Goal: Transaction & Acquisition: Purchase product/service

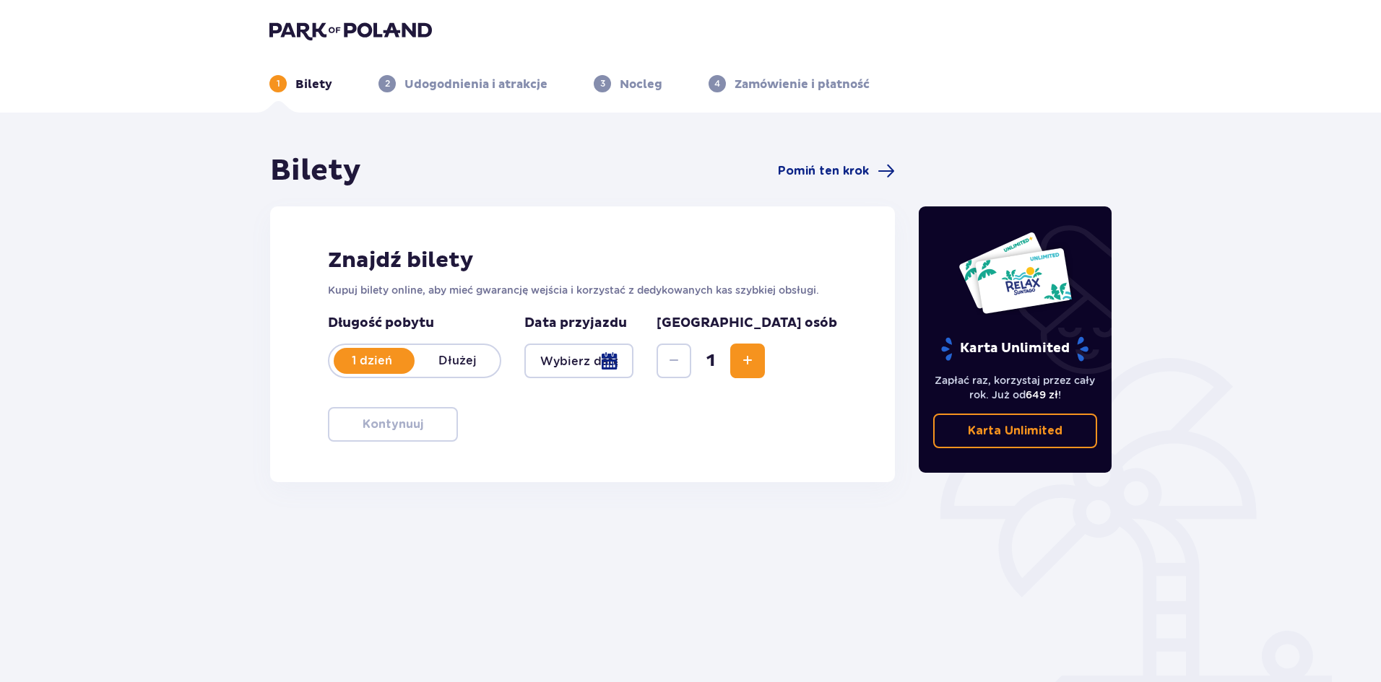
click at [633, 358] on div at bounding box center [578, 361] width 109 height 35
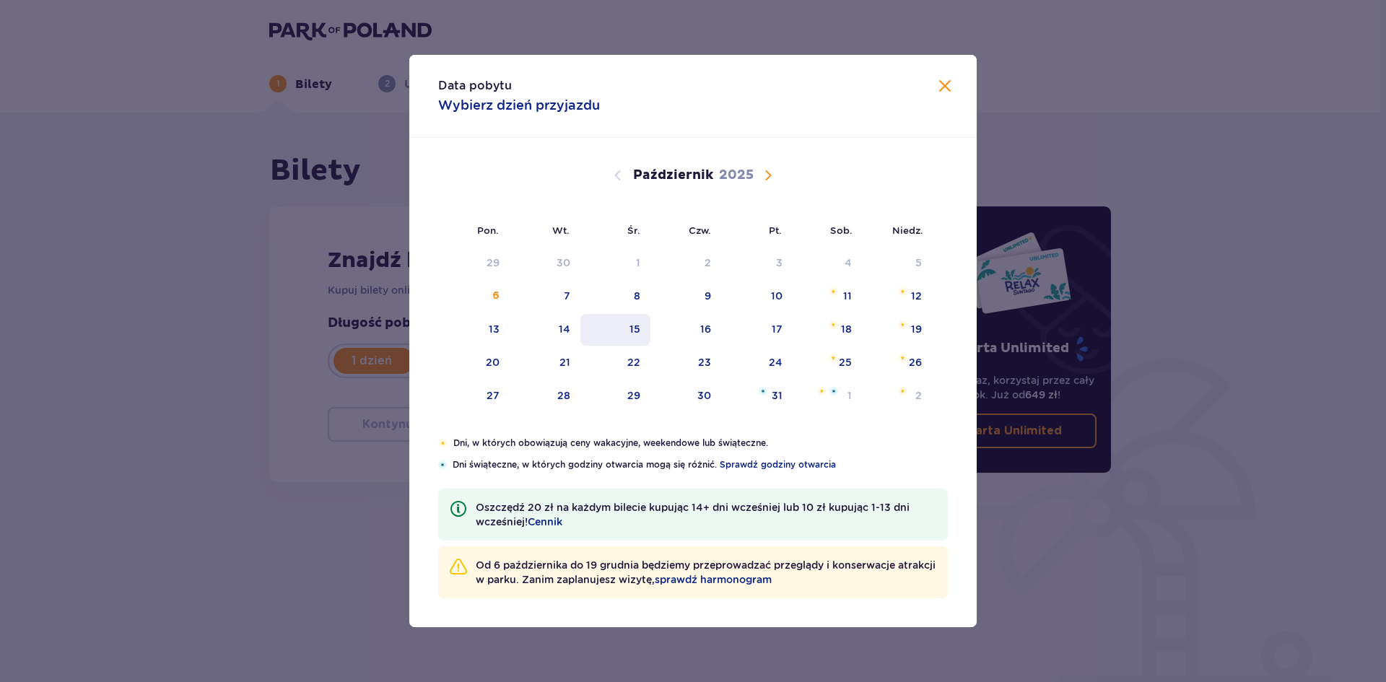
click at [646, 324] on div "15" at bounding box center [616, 330] width 70 height 32
type input "[DATE]"
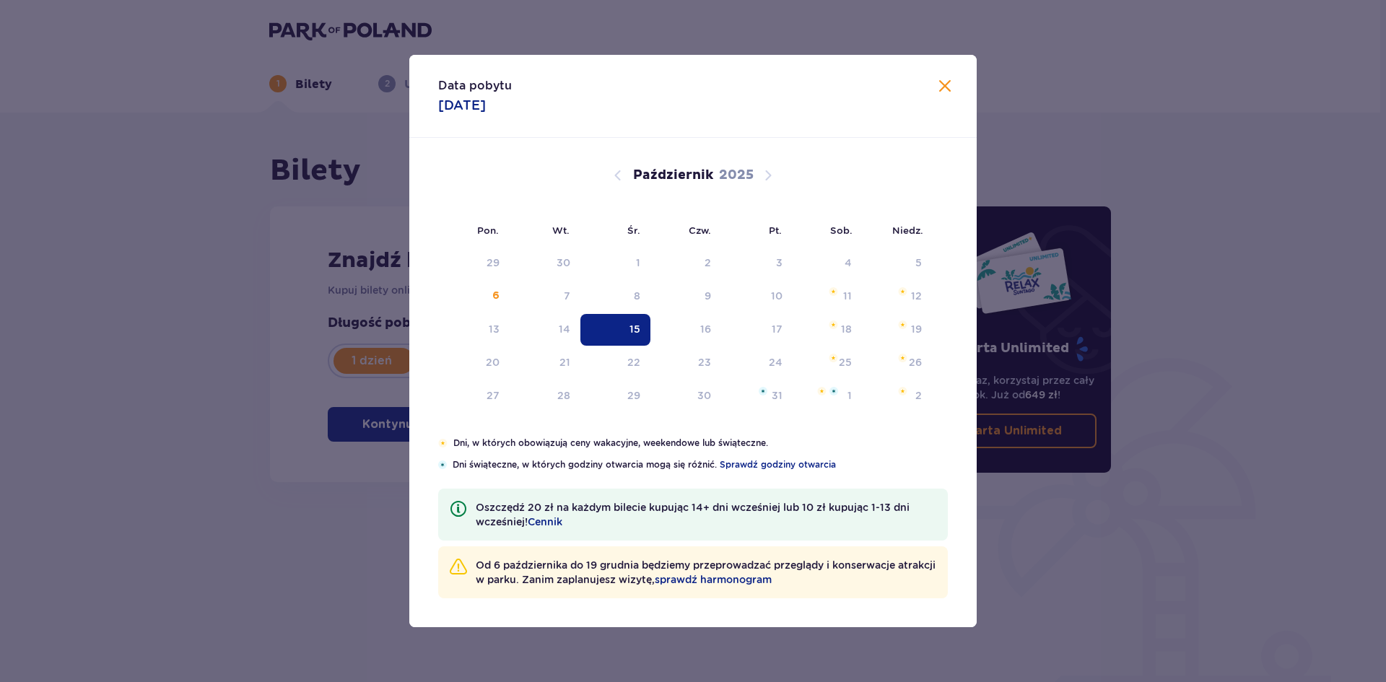
click at [641, 325] on div "15" at bounding box center [616, 330] width 70 height 32
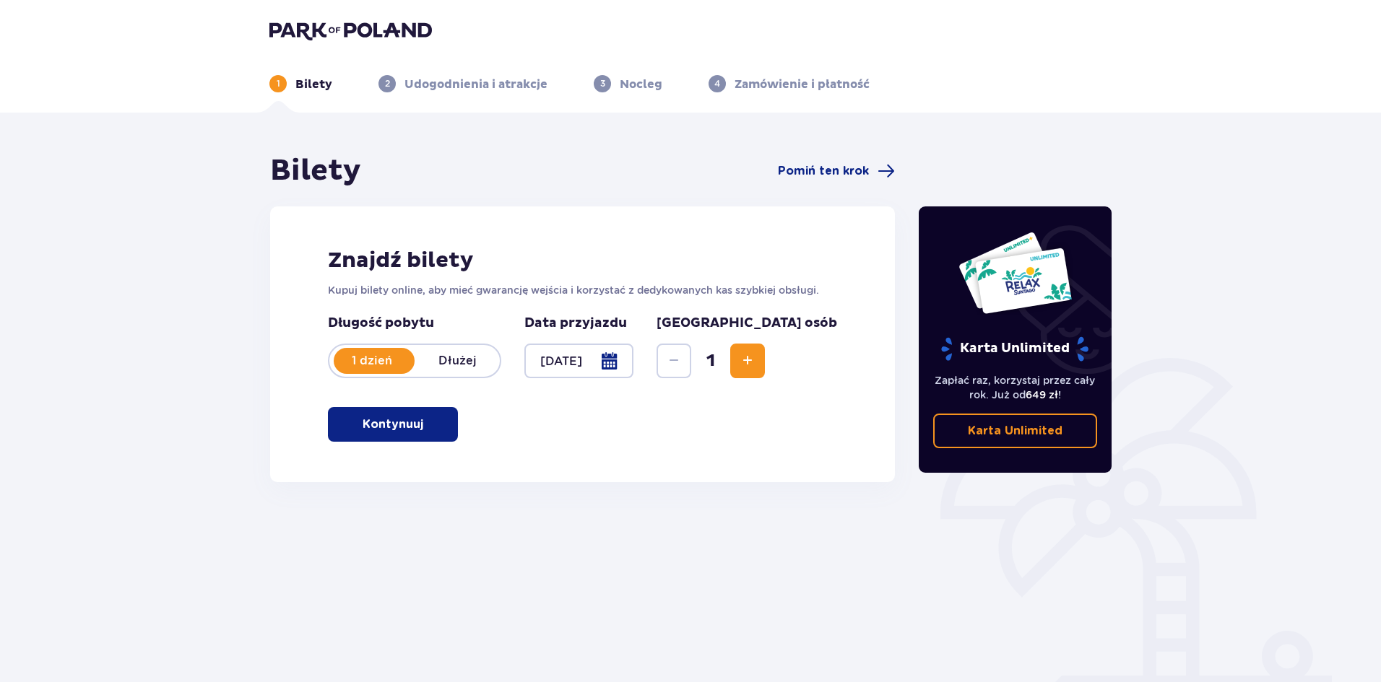
click at [756, 355] on span "Zwiększ" at bounding box center [747, 360] width 17 height 17
click at [397, 429] on p "Kontynuuj" at bounding box center [392, 425] width 61 height 16
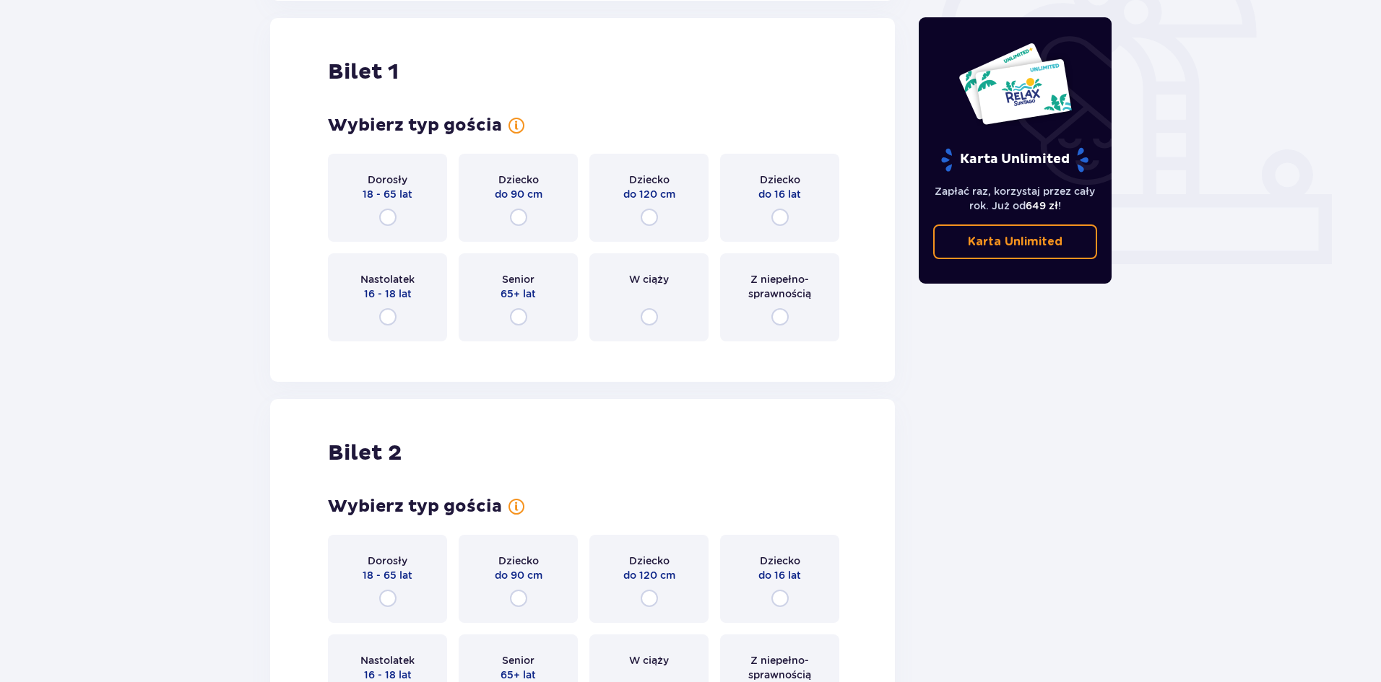
scroll to position [482, 0]
click at [386, 216] on input "radio" at bounding box center [387, 216] width 17 height 17
radio input "true"
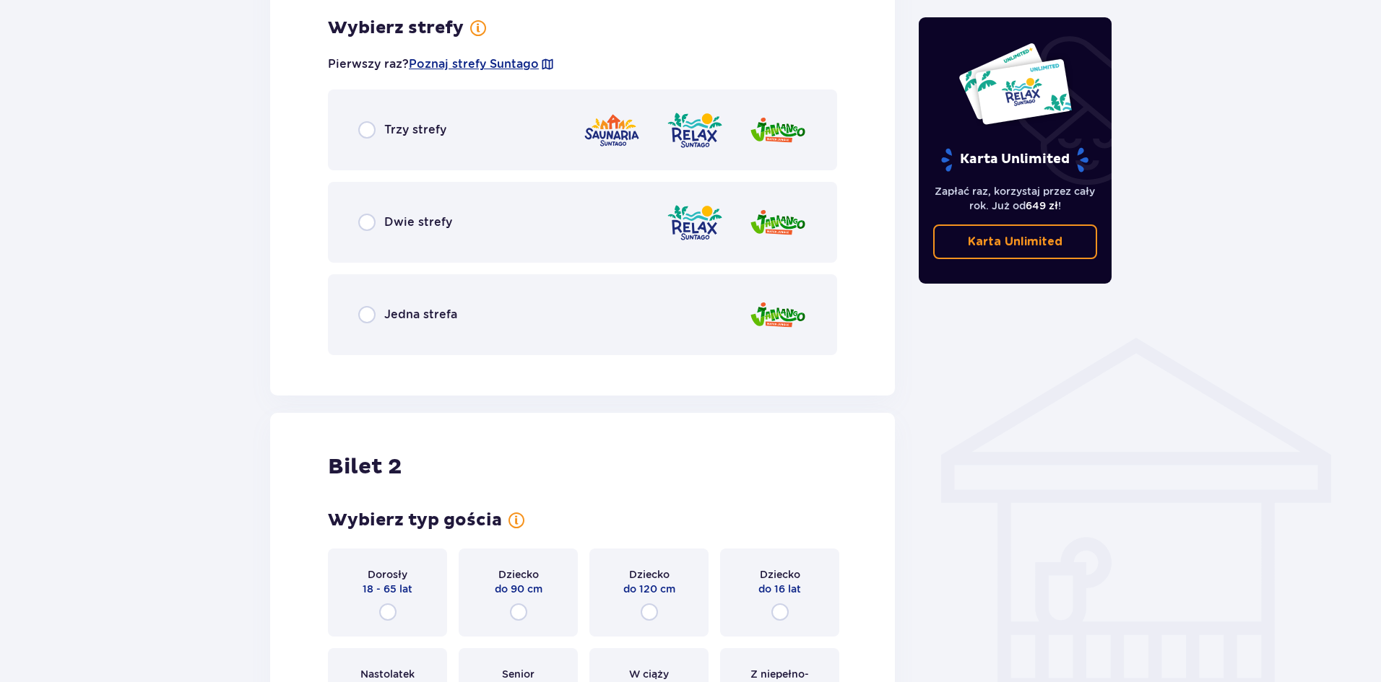
scroll to position [880, 0]
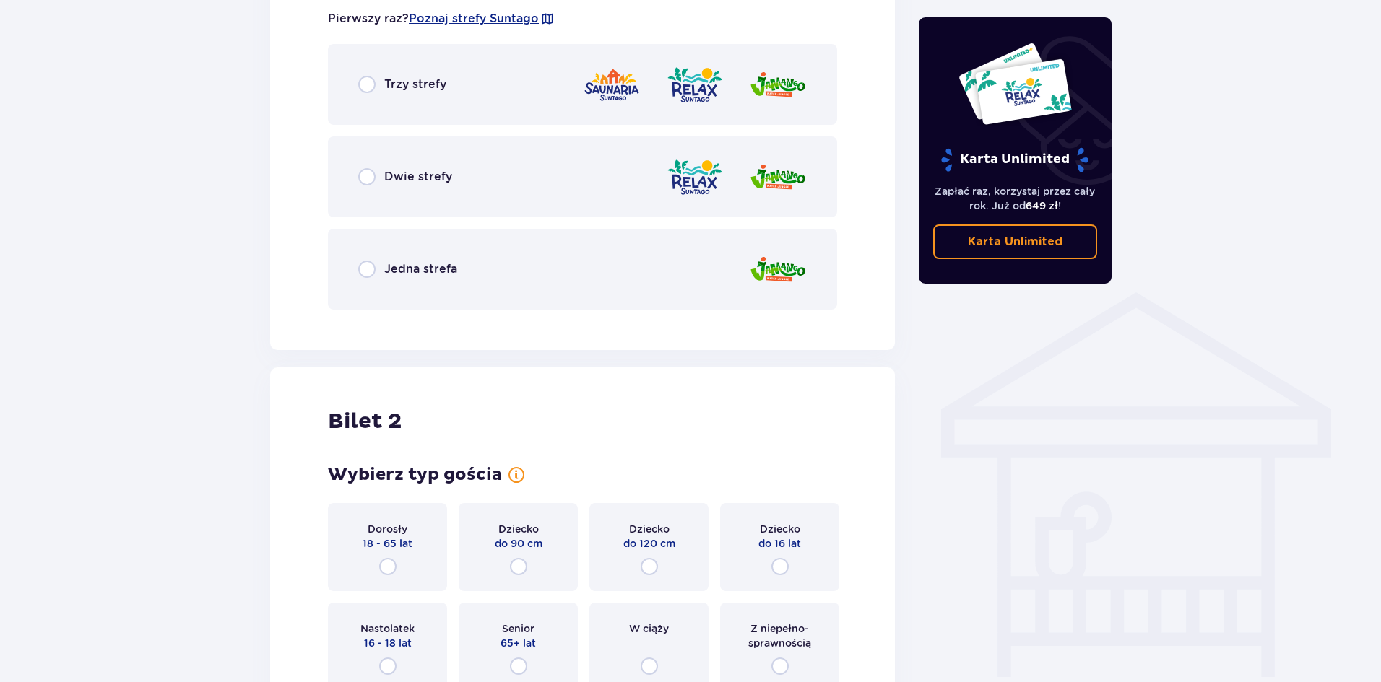
click at [365, 180] on input "radio" at bounding box center [366, 176] width 17 height 17
radio input "true"
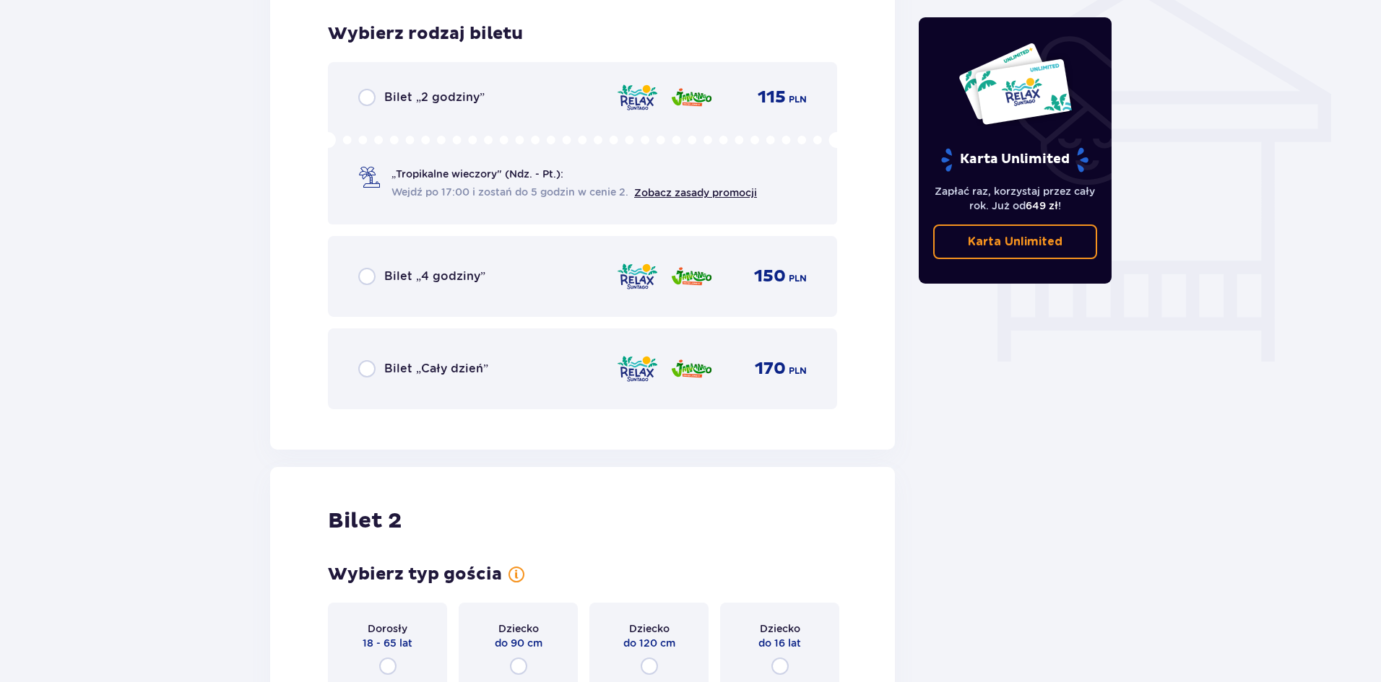
scroll to position [1202, 0]
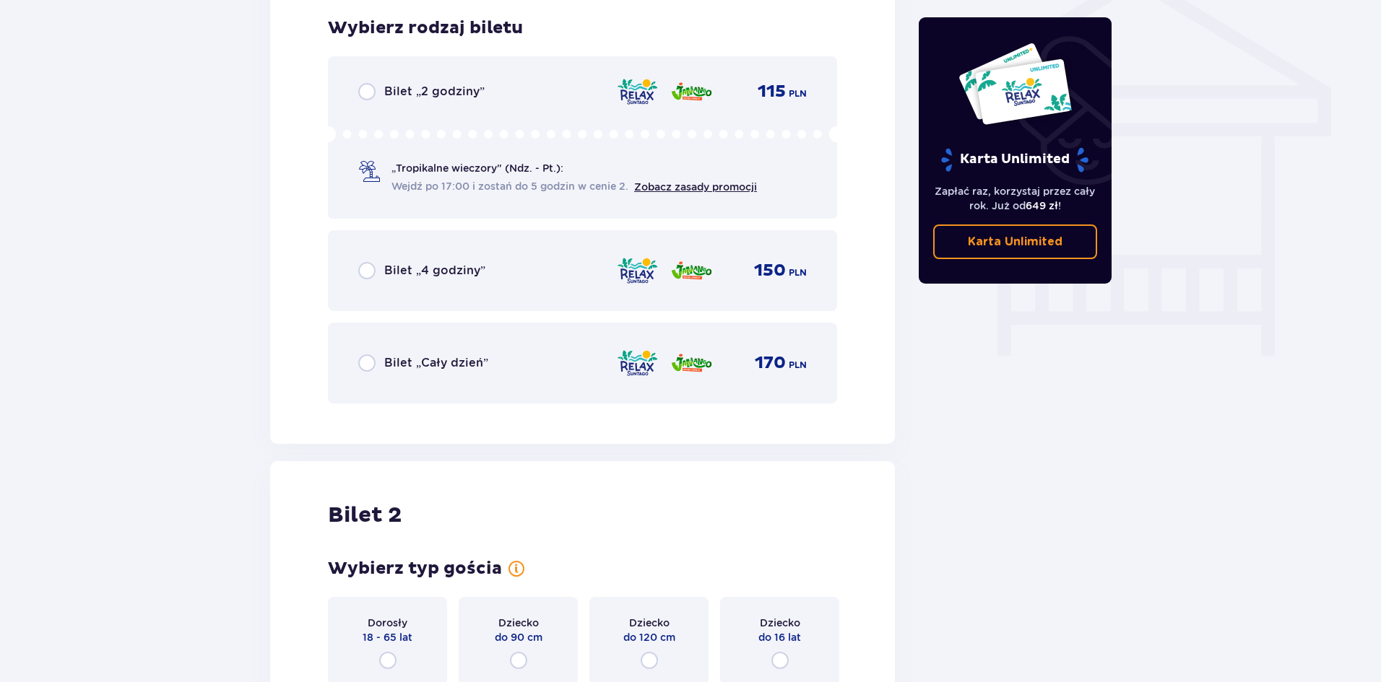
click at [367, 362] on input "radio" at bounding box center [366, 363] width 17 height 17
radio input "true"
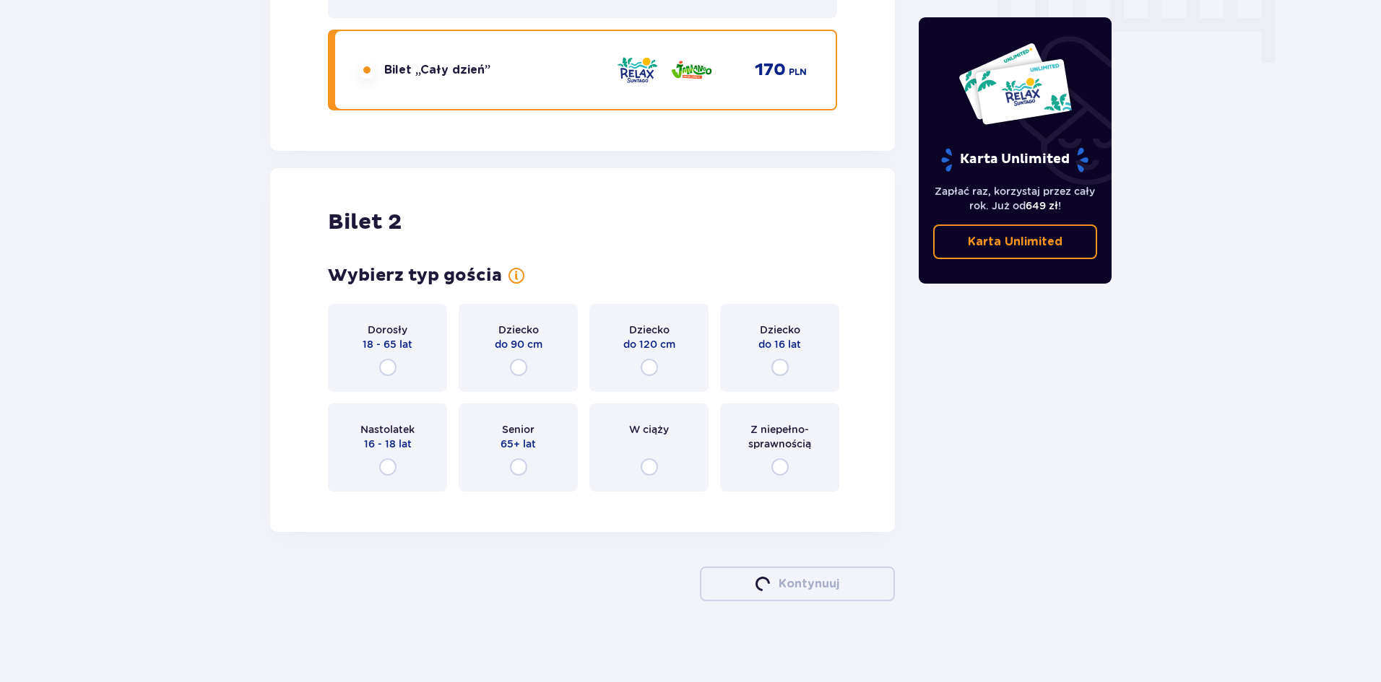
scroll to position [1500, 0]
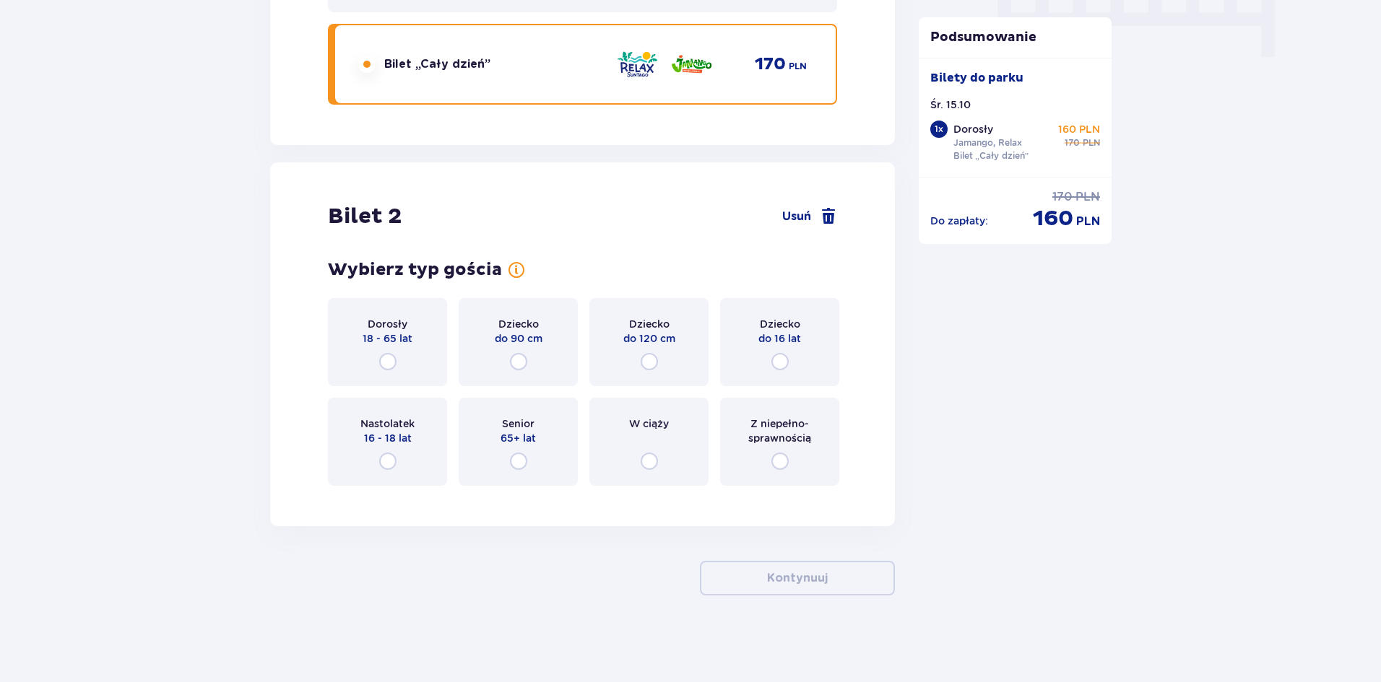
click at [384, 362] on input "radio" at bounding box center [387, 361] width 17 height 17
radio input "true"
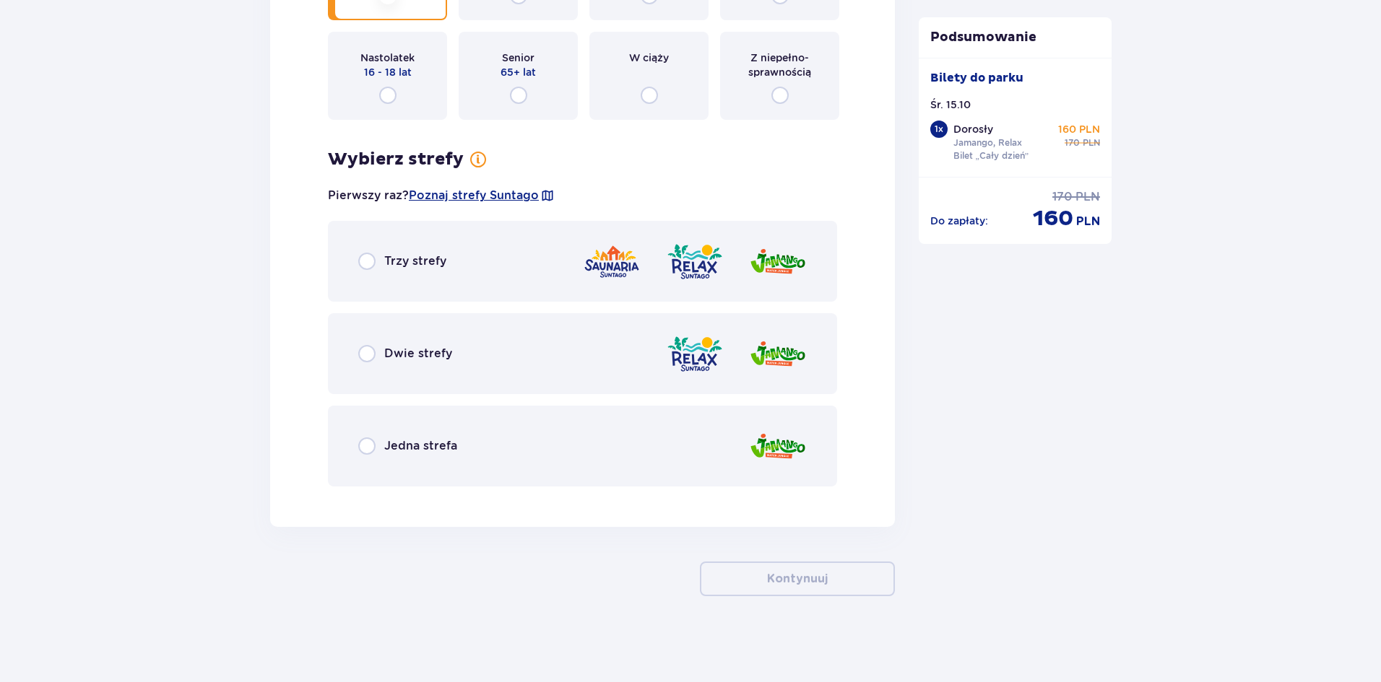
scroll to position [1867, 0]
click at [373, 353] on input "radio" at bounding box center [366, 352] width 17 height 17
radio input "true"
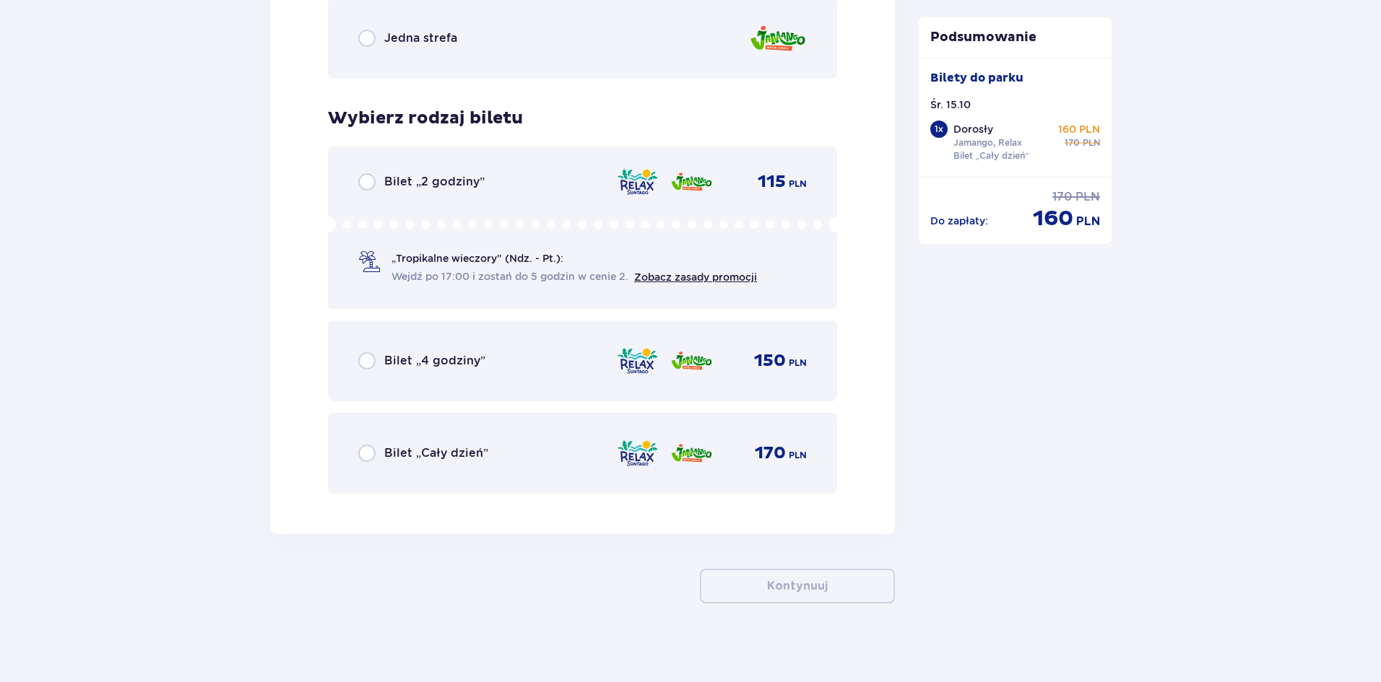
scroll to position [2282, 0]
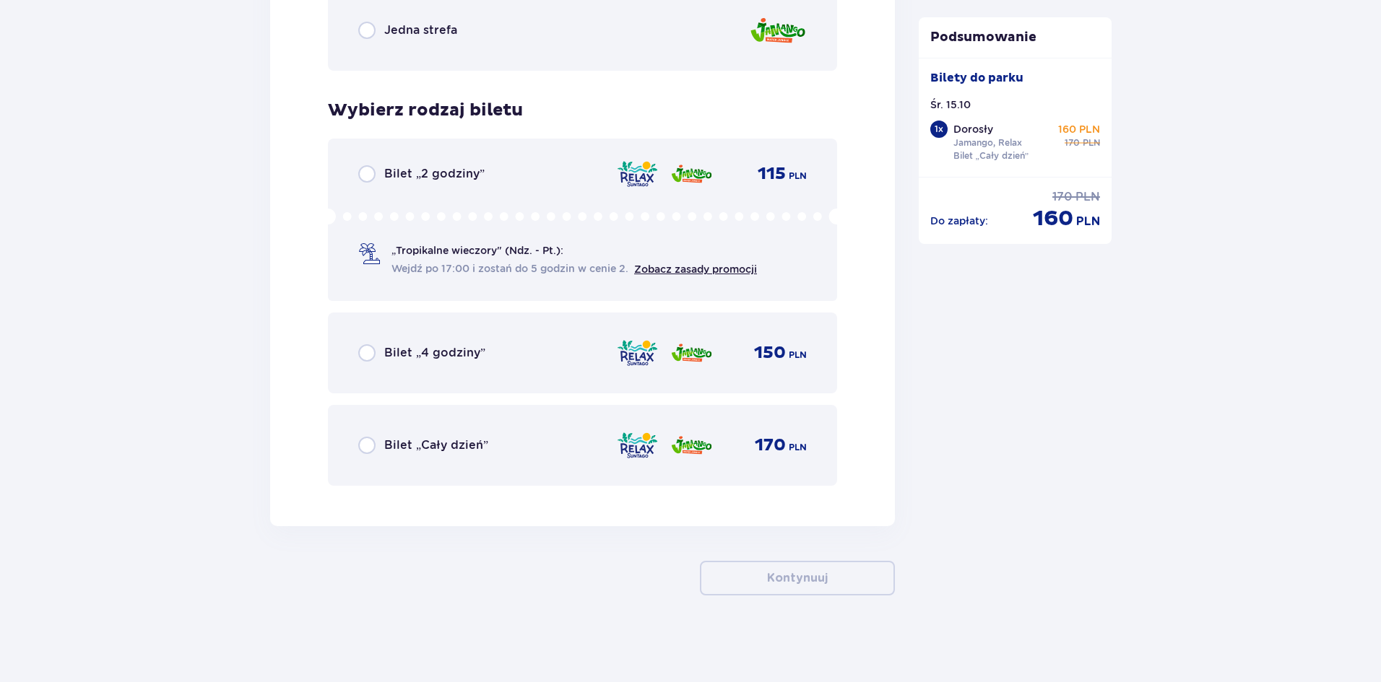
click at [367, 446] on input "radio" at bounding box center [366, 445] width 17 height 17
radio input "true"
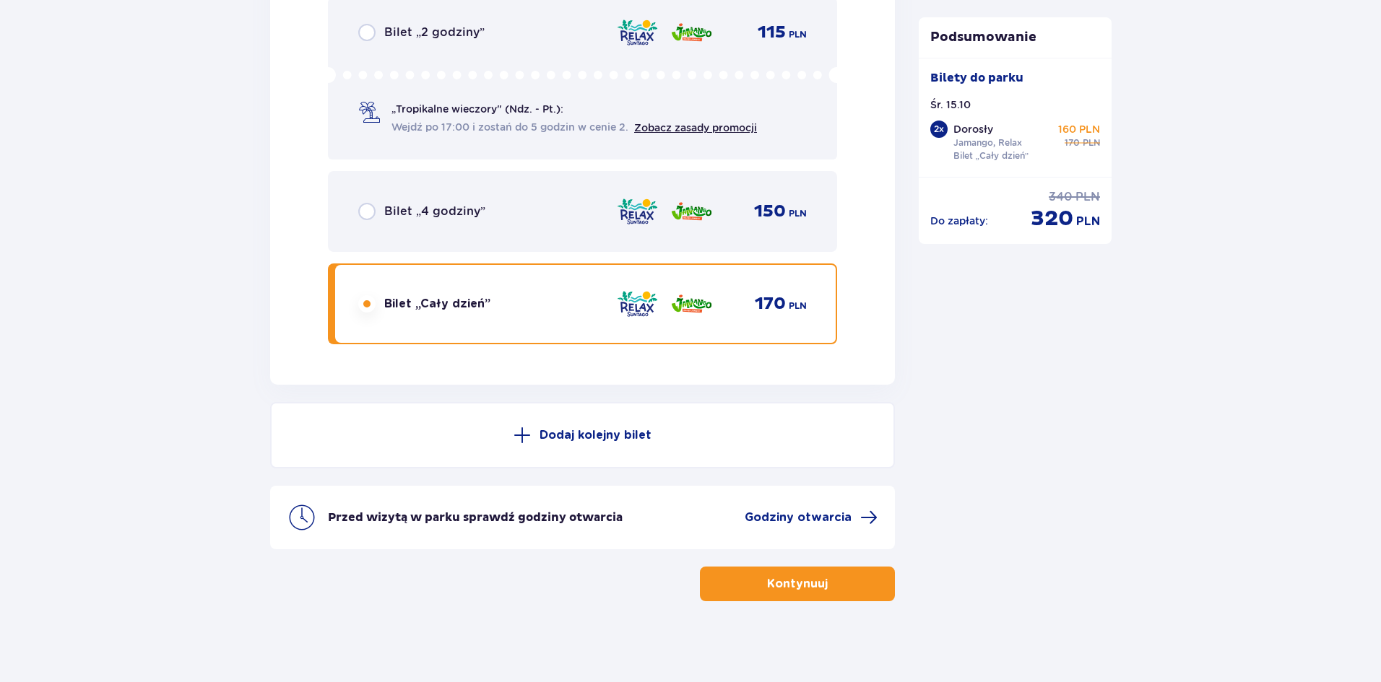
scroll to position [2430, 0]
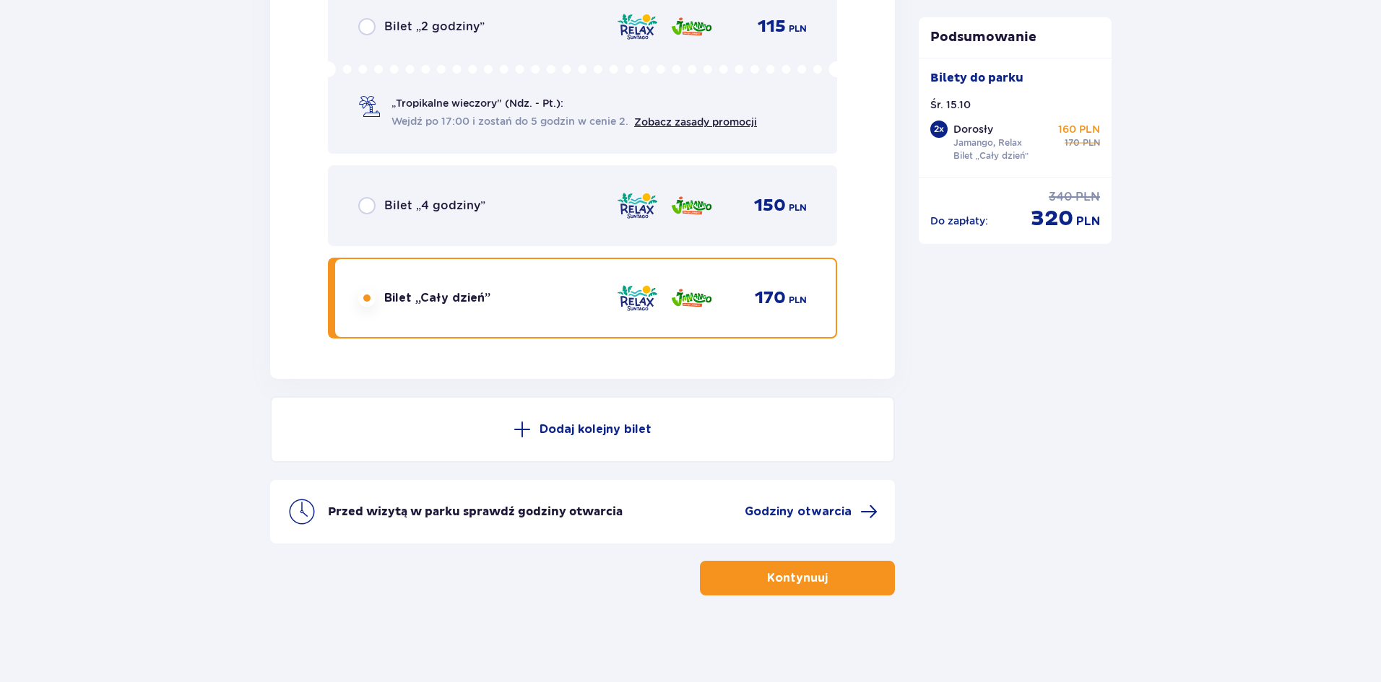
click at [798, 578] on p "Kontynuuj" at bounding box center [797, 578] width 61 height 16
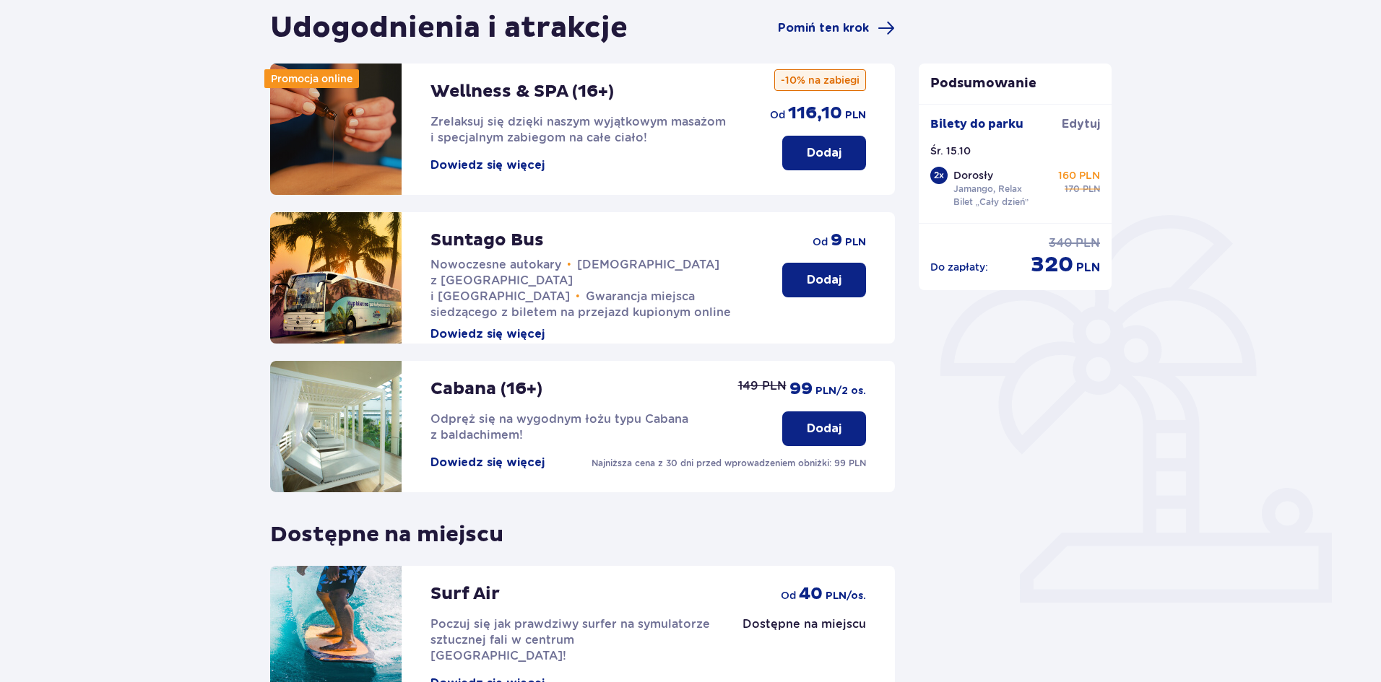
scroll to position [144, 0]
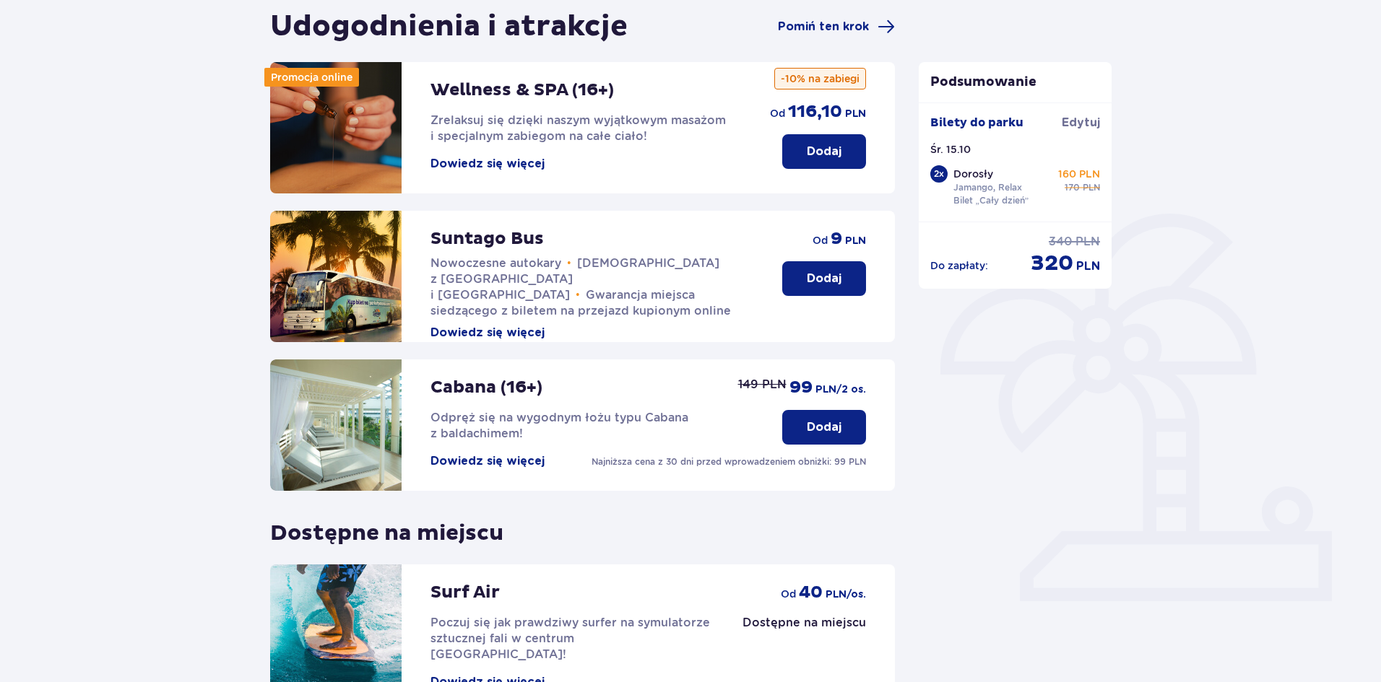
click at [820, 285] on p "Dodaj" at bounding box center [824, 279] width 35 height 16
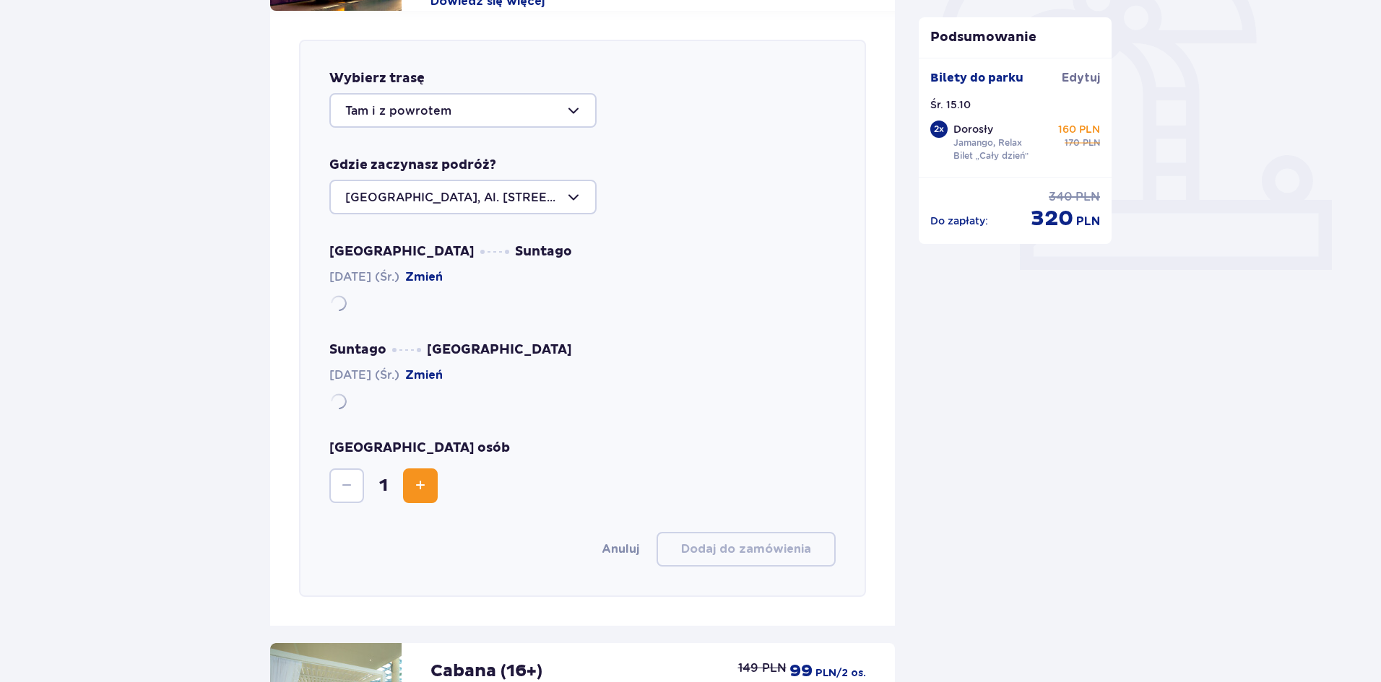
scroll to position [498, 0]
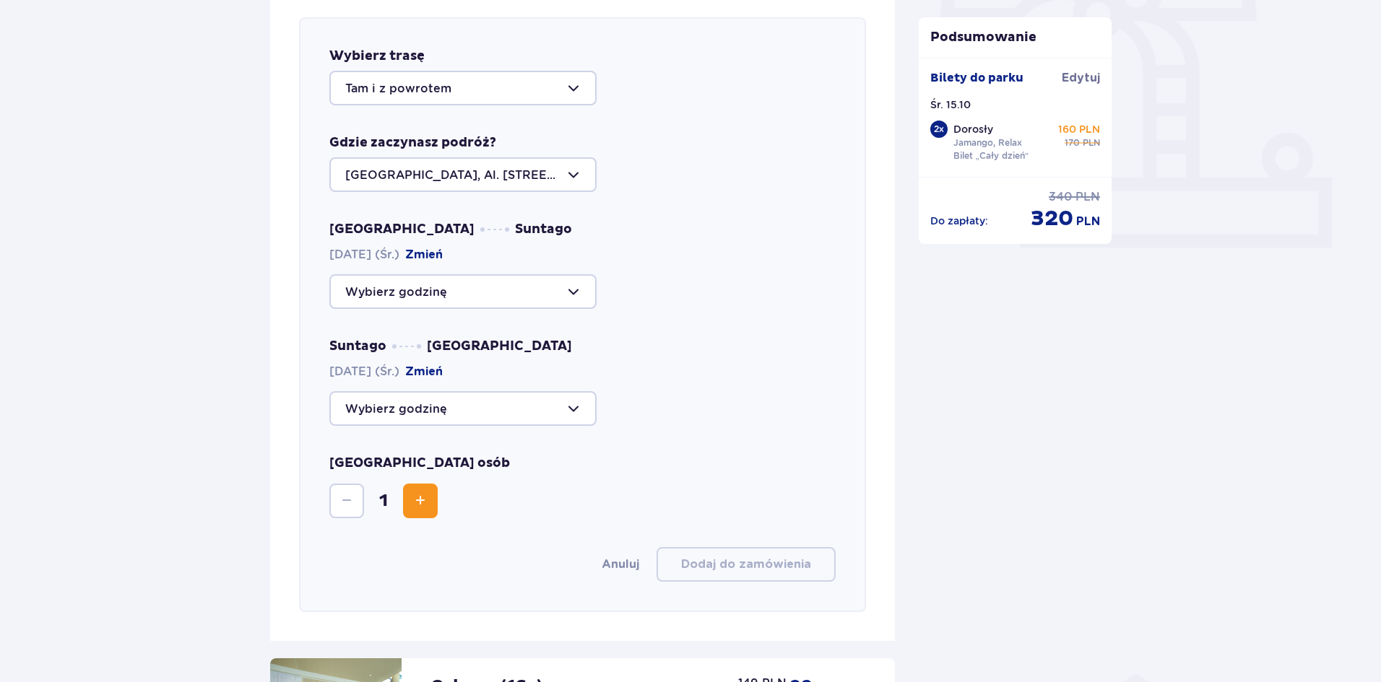
click at [578, 410] on div at bounding box center [462, 408] width 267 height 35
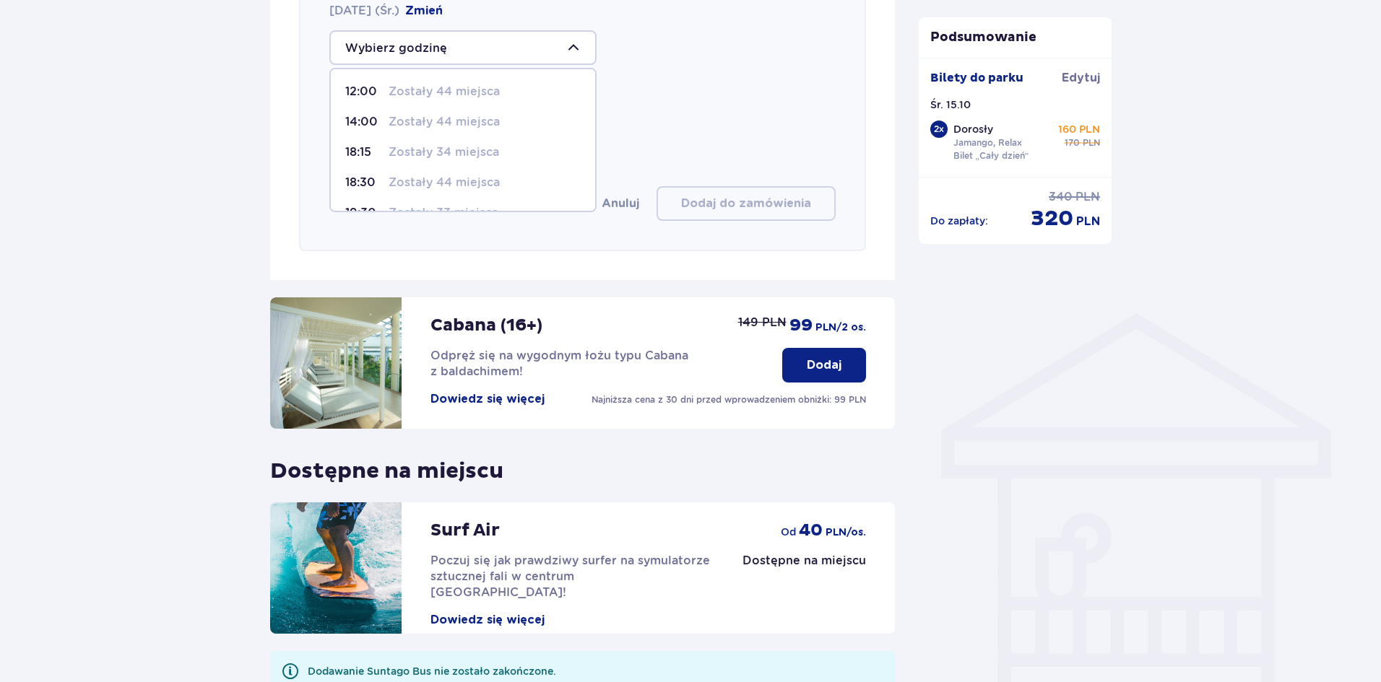
scroll to position [426, 0]
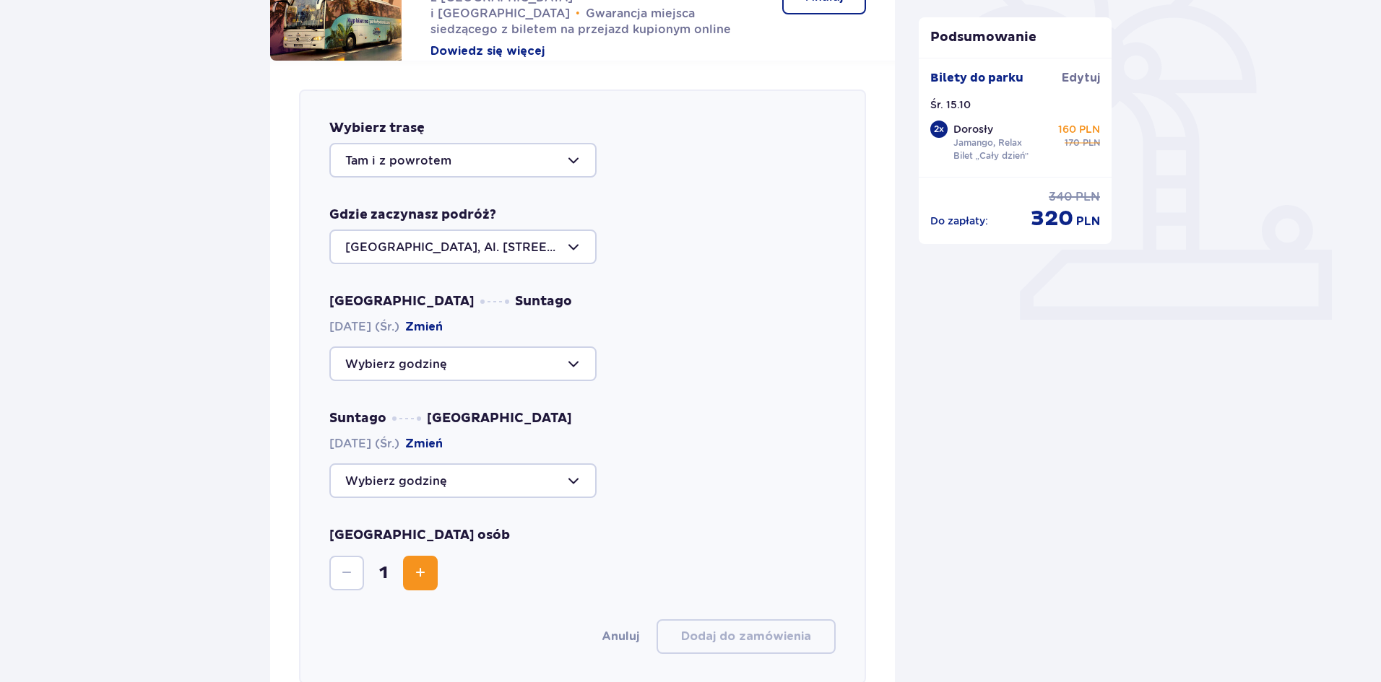
click at [632, 201] on div "Wybierz [PERSON_NAME] i z powrotem Gdzie zaczynasz podróż? [GEOGRAPHIC_DATA], A…" at bounding box center [582, 387] width 567 height 595
click at [580, 162] on div at bounding box center [462, 160] width 267 height 35
click at [578, 164] on div at bounding box center [462, 160] width 267 height 35
click at [577, 362] on div at bounding box center [462, 364] width 267 height 35
click at [458, 492] on p "Zostały 42 miejsca" at bounding box center [443, 499] width 110 height 16
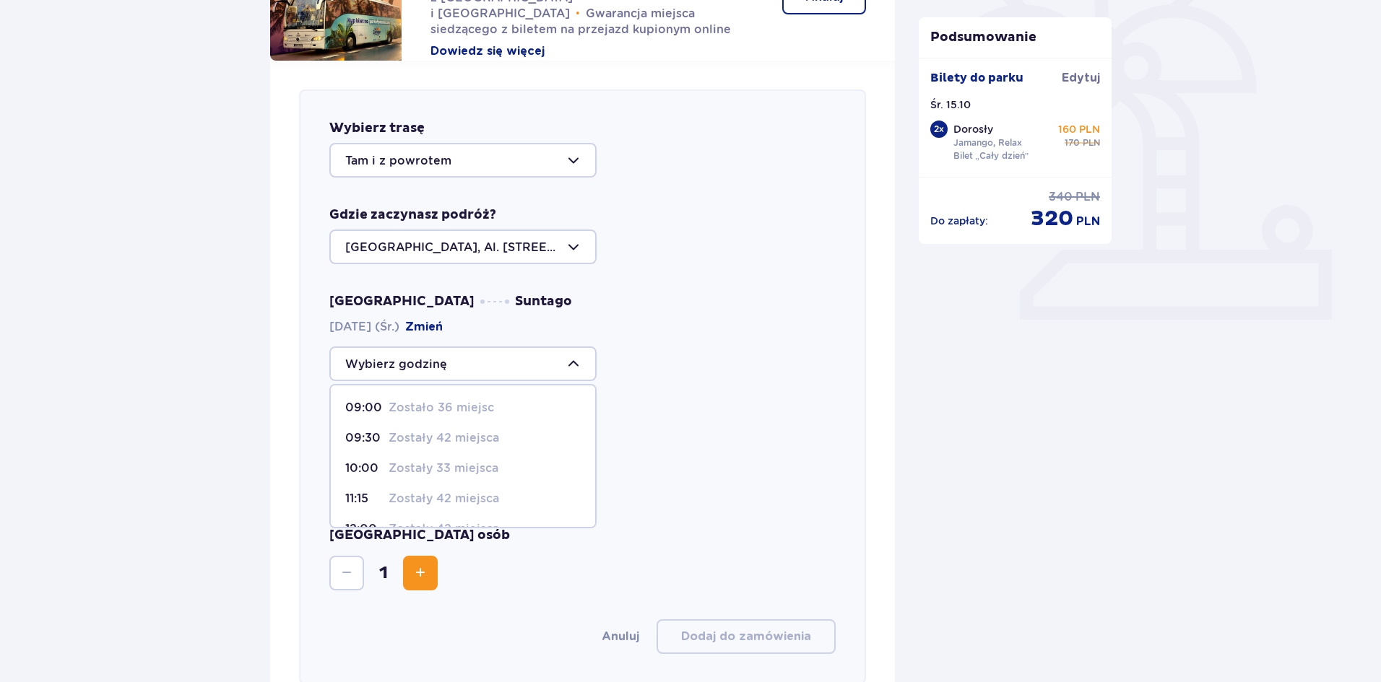
type input "11:15"
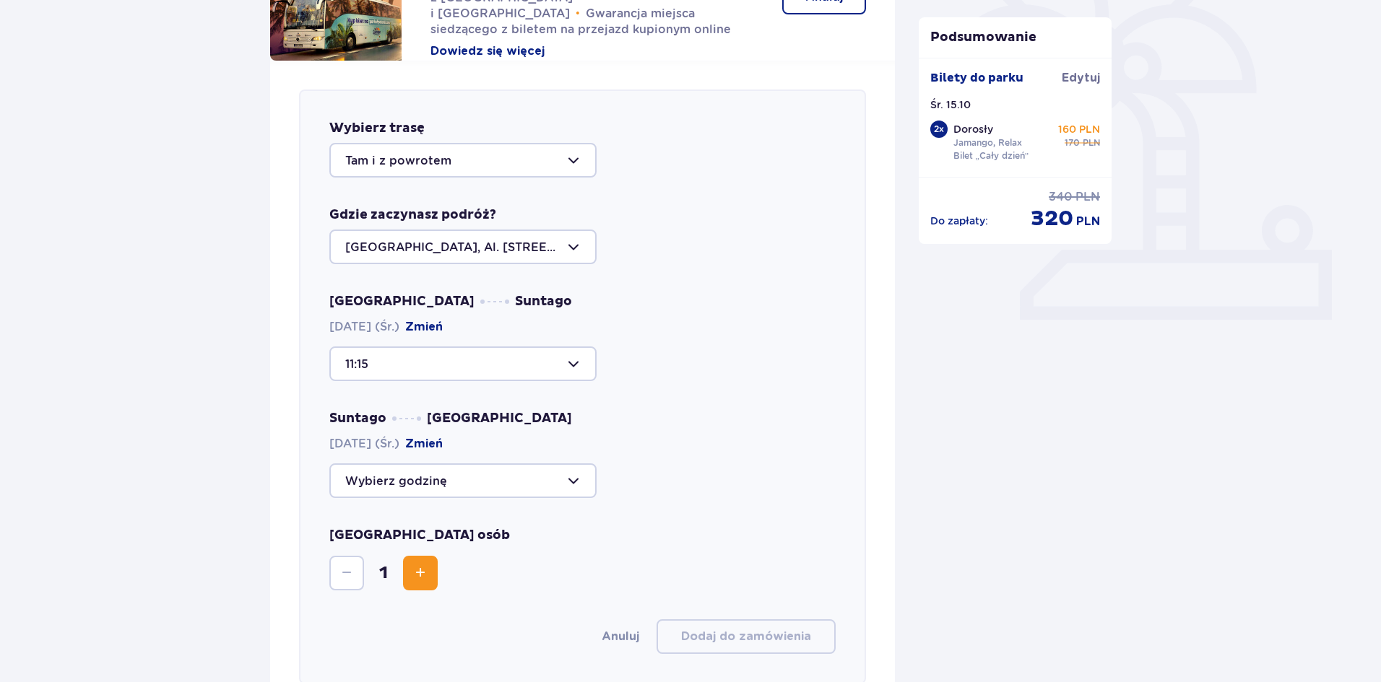
click at [578, 482] on div at bounding box center [462, 481] width 267 height 35
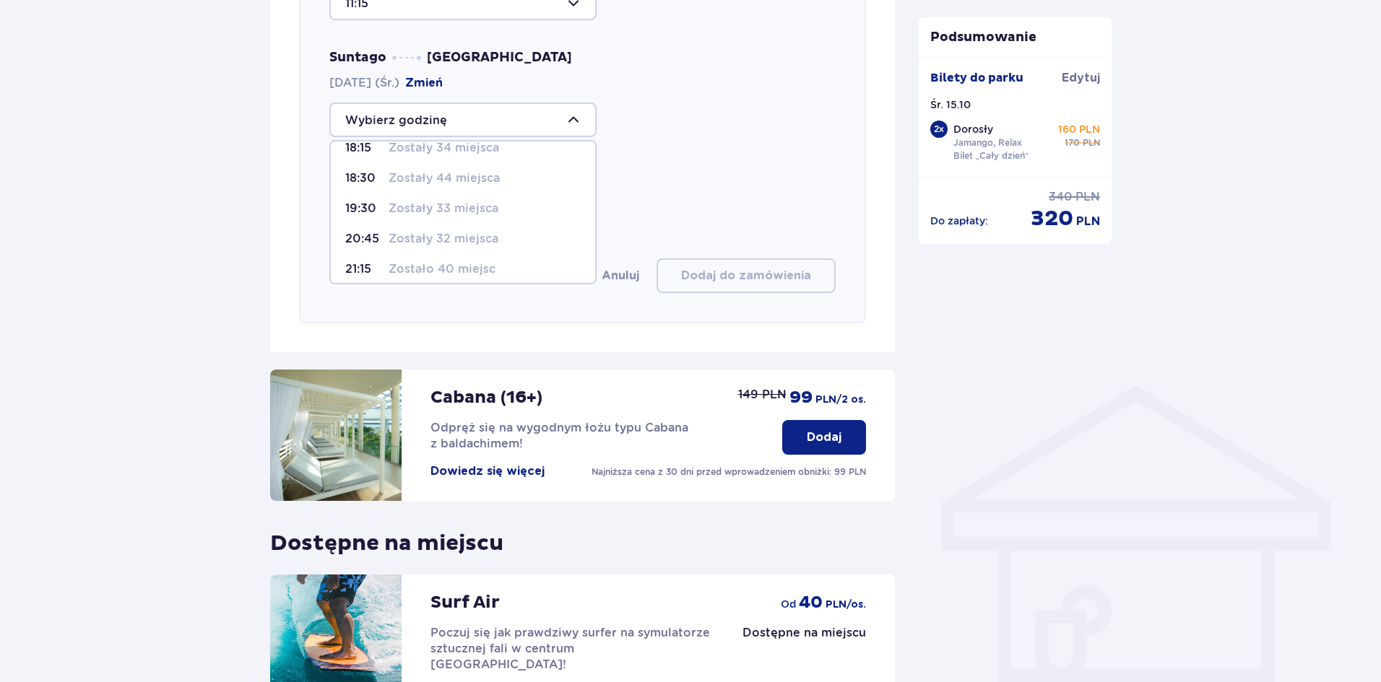
scroll to position [85, 0]
click at [459, 256] on p "Zostało 40 miejsc" at bounding box center [441, 261] width 107 height 16
type input "21:15"
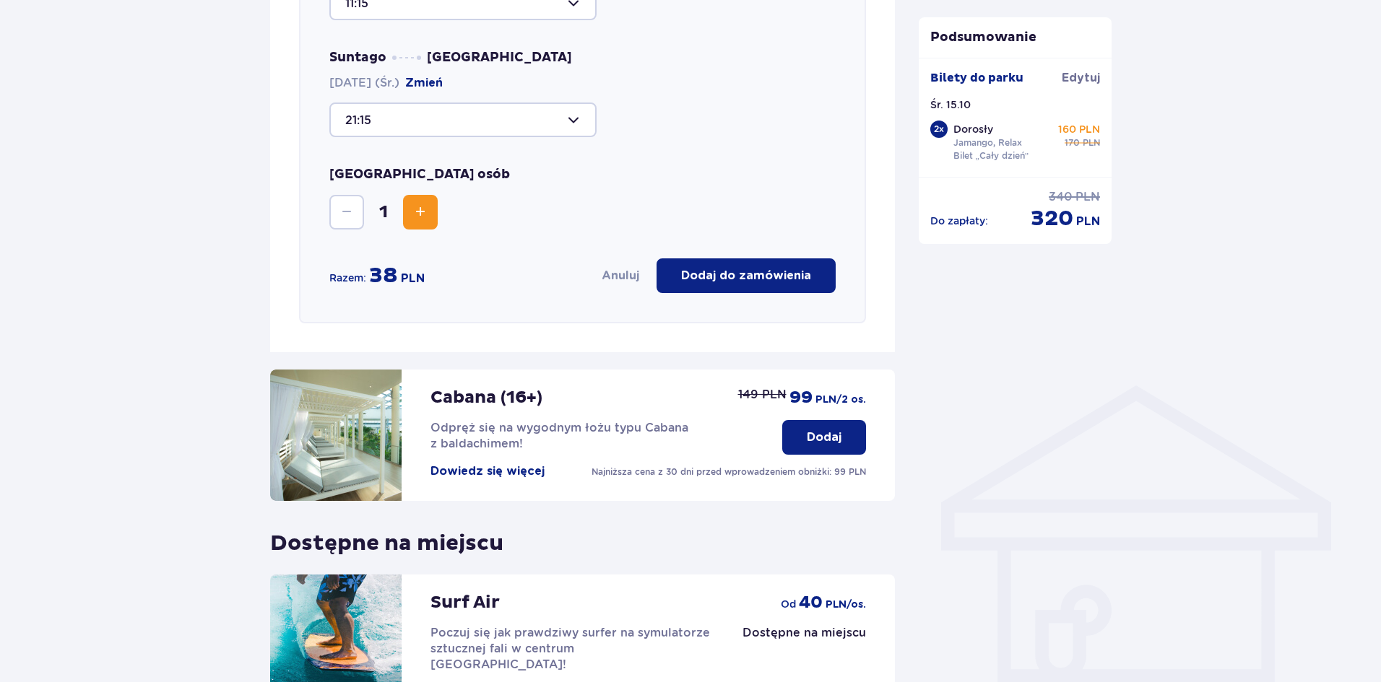
click at [750, 278] on p "Dodaj do zamówienia" at bounding box center [746, 276] width 130 height 16
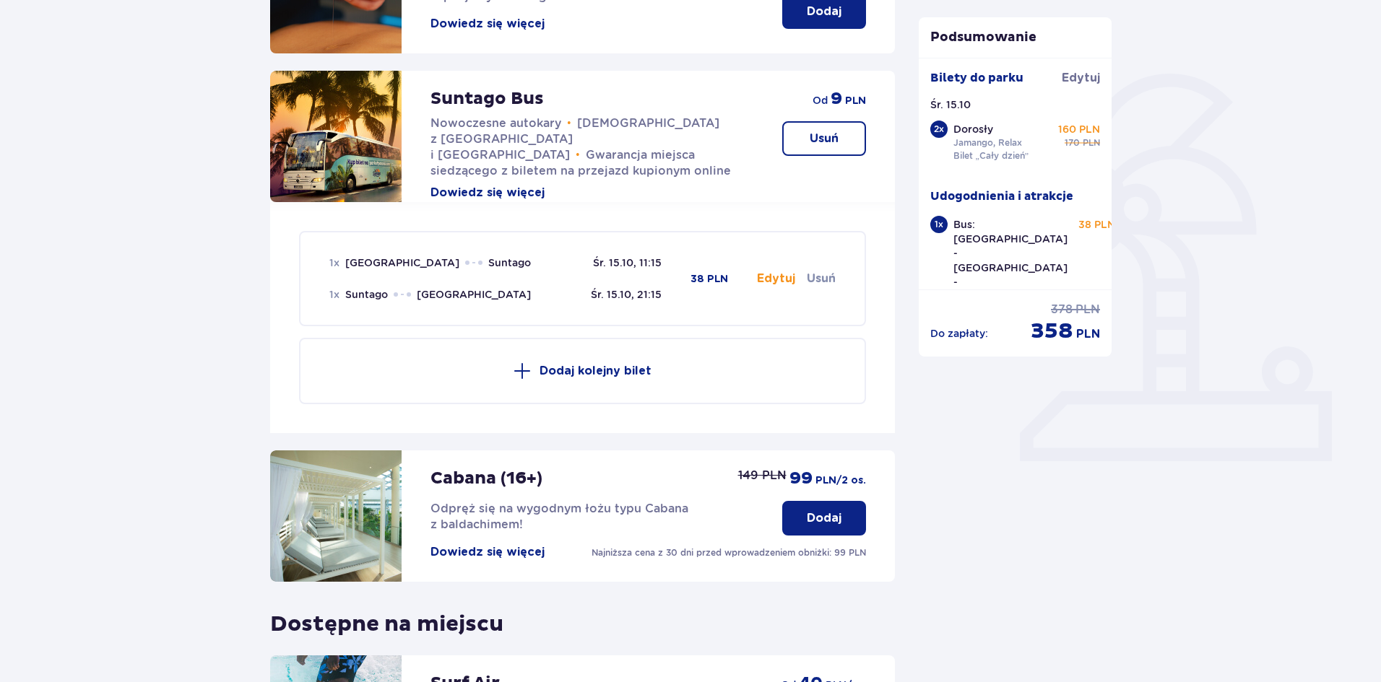
scroll to position [282, 0]
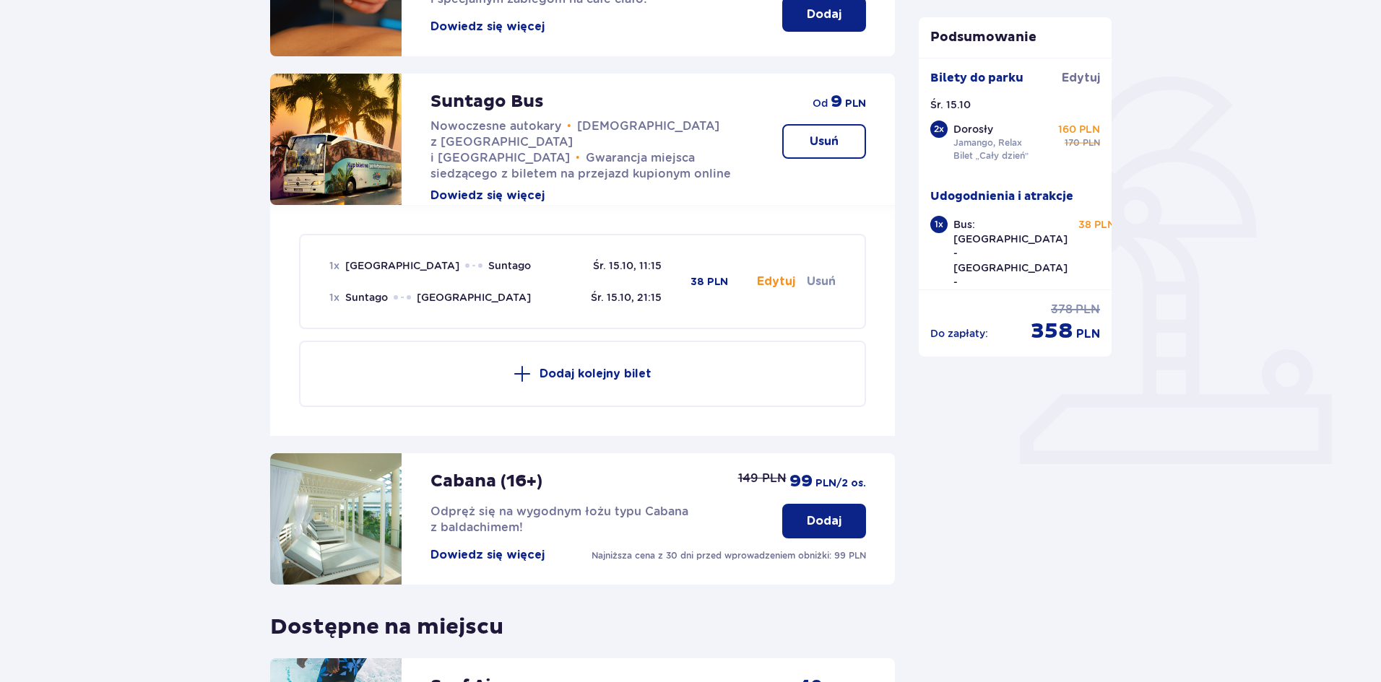
click at [778, 278] on button "Edytuj" at bounding box center [776, 282] width 38 height 16
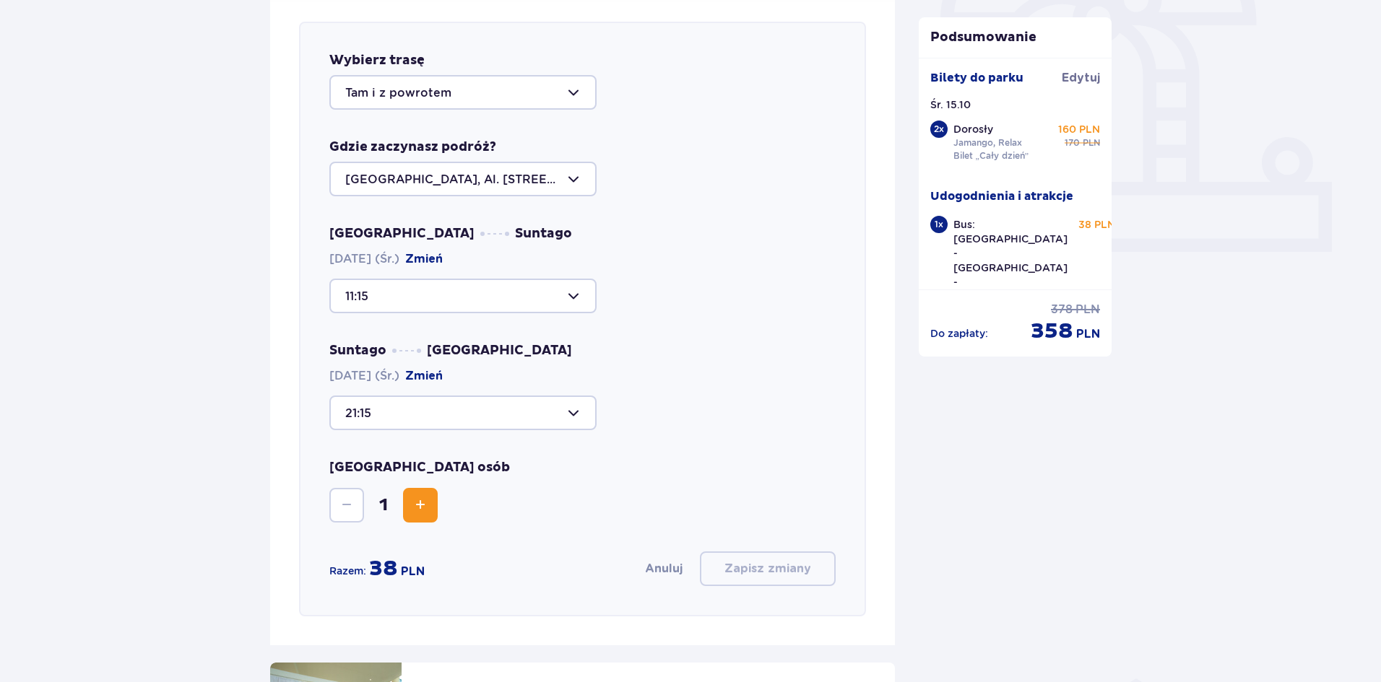
scroll to position [498, 0]
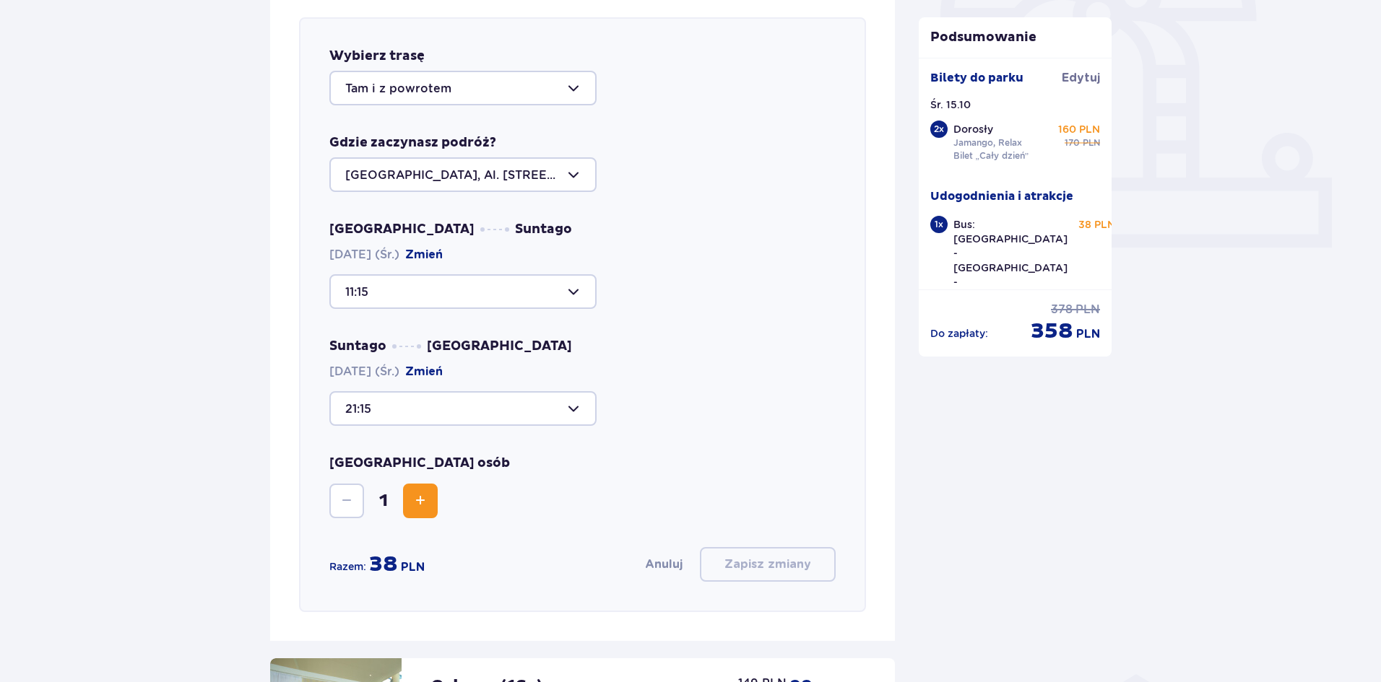
click at [429, 505] on button "Zwiększ" at bounding box center [420, 501] width 35 height 35
click at [768, 564] on p "Zapisz zmiany" at bounding box center [767, 565] width 87 height 16
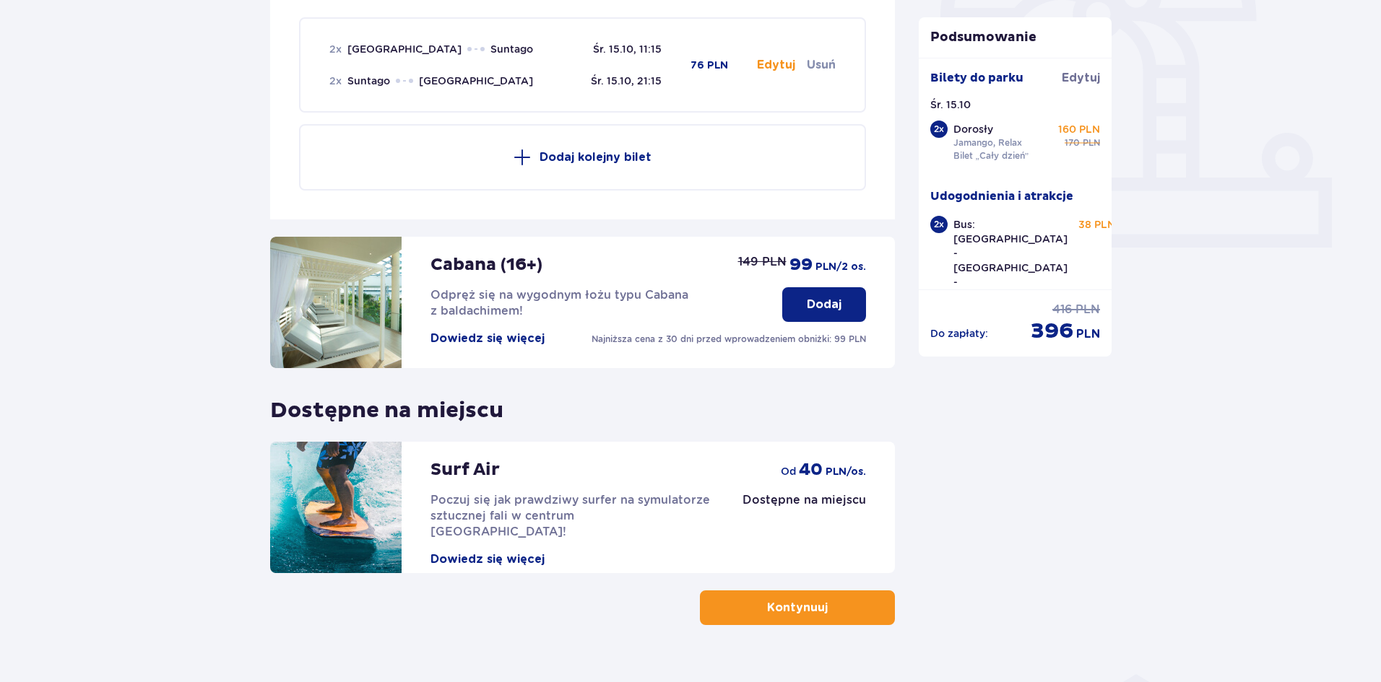
click at [801, 606] on p "Kontynuuj" at bounding box center [797, 608] width 61 height 16
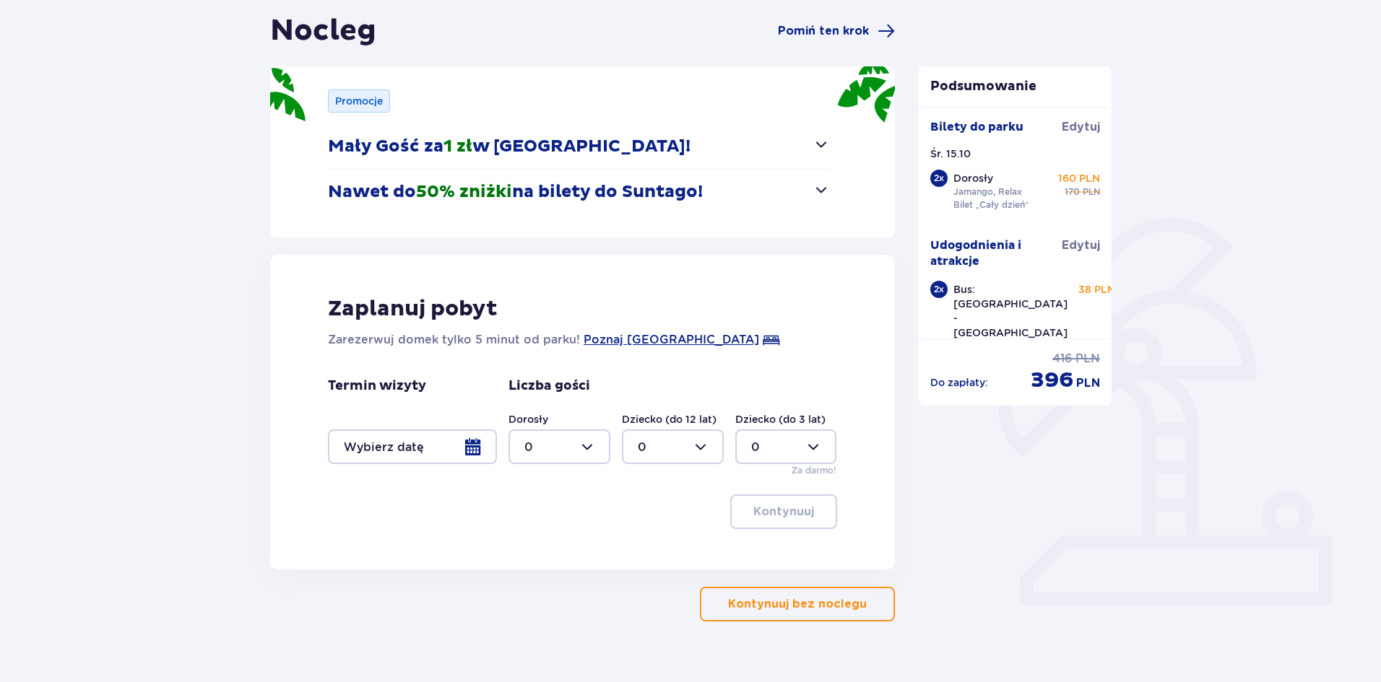
scroll to position [144, 0]
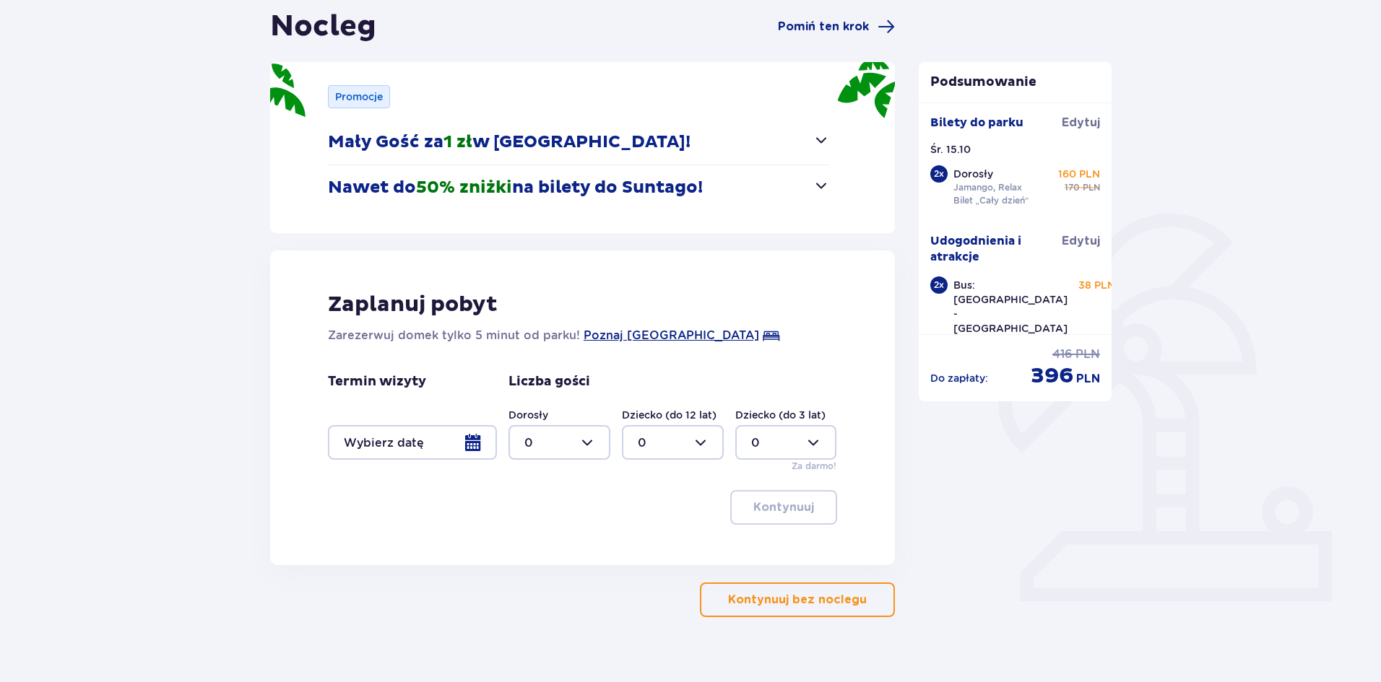
click at [817, 595] on p "Kontynuuj bez noclegu" at bounding box center [797, 600] width 139 height 16
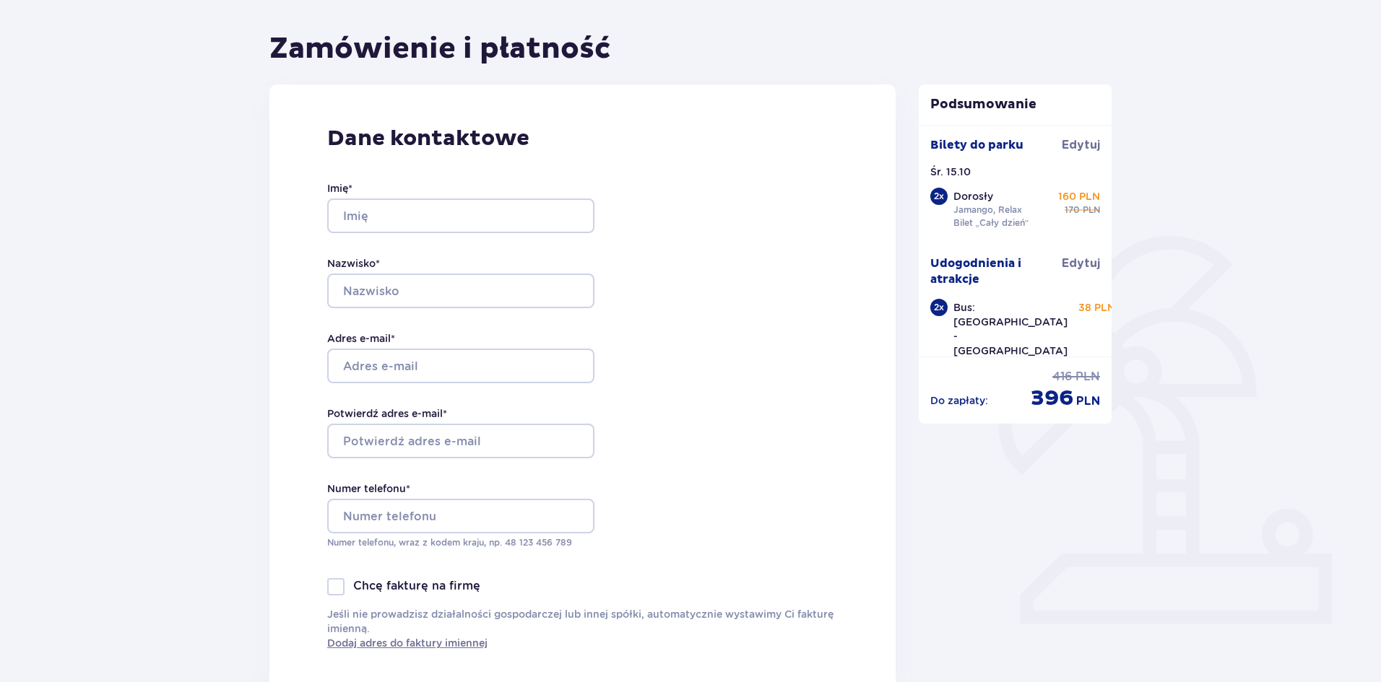
scroll to position [144, 0]
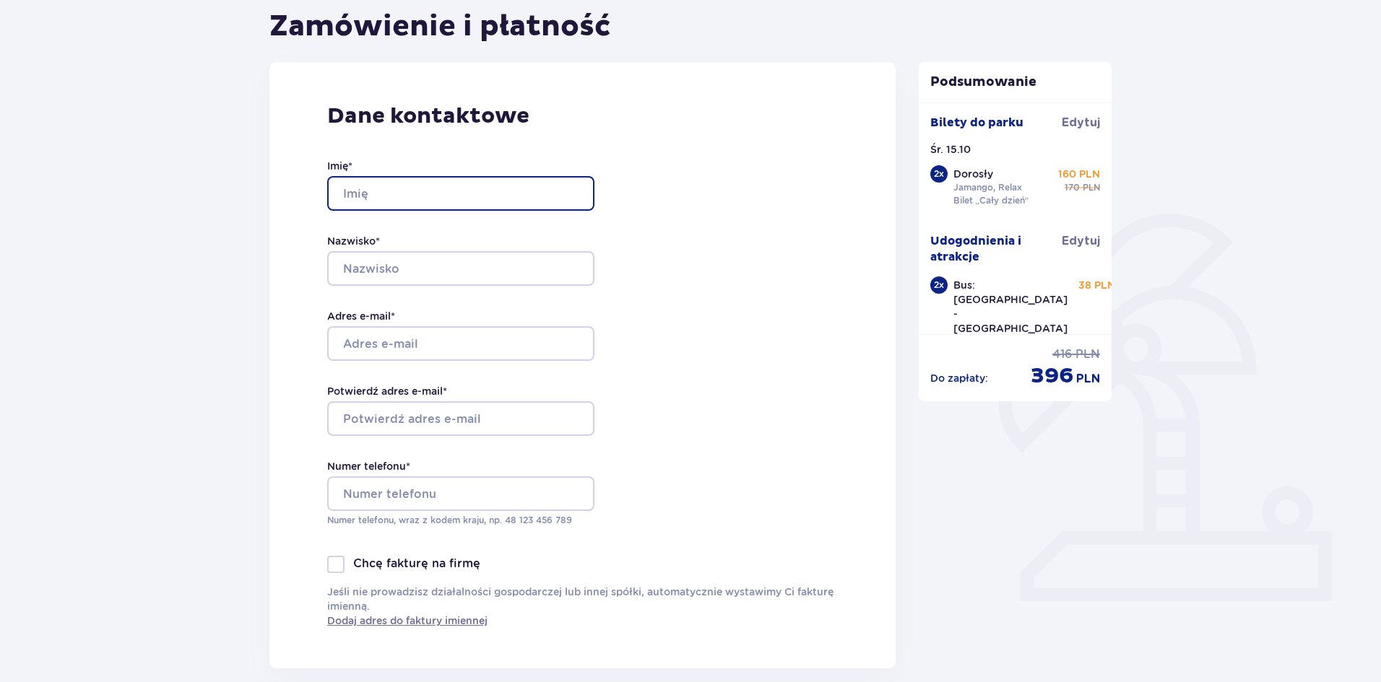
click at [375, 189] on input "Imię *" at bounding box center [460, 193] width 267 height 35
type input "Roman"
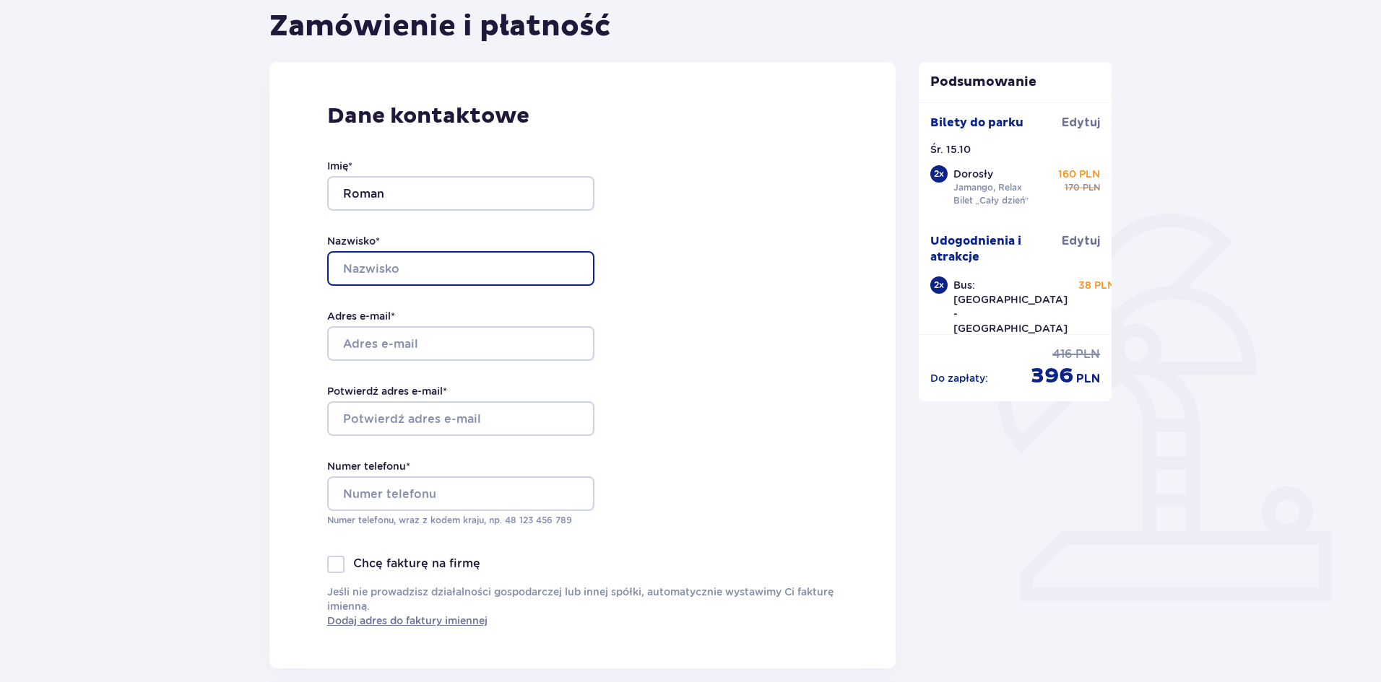
type input "[PERSON_NAME]"
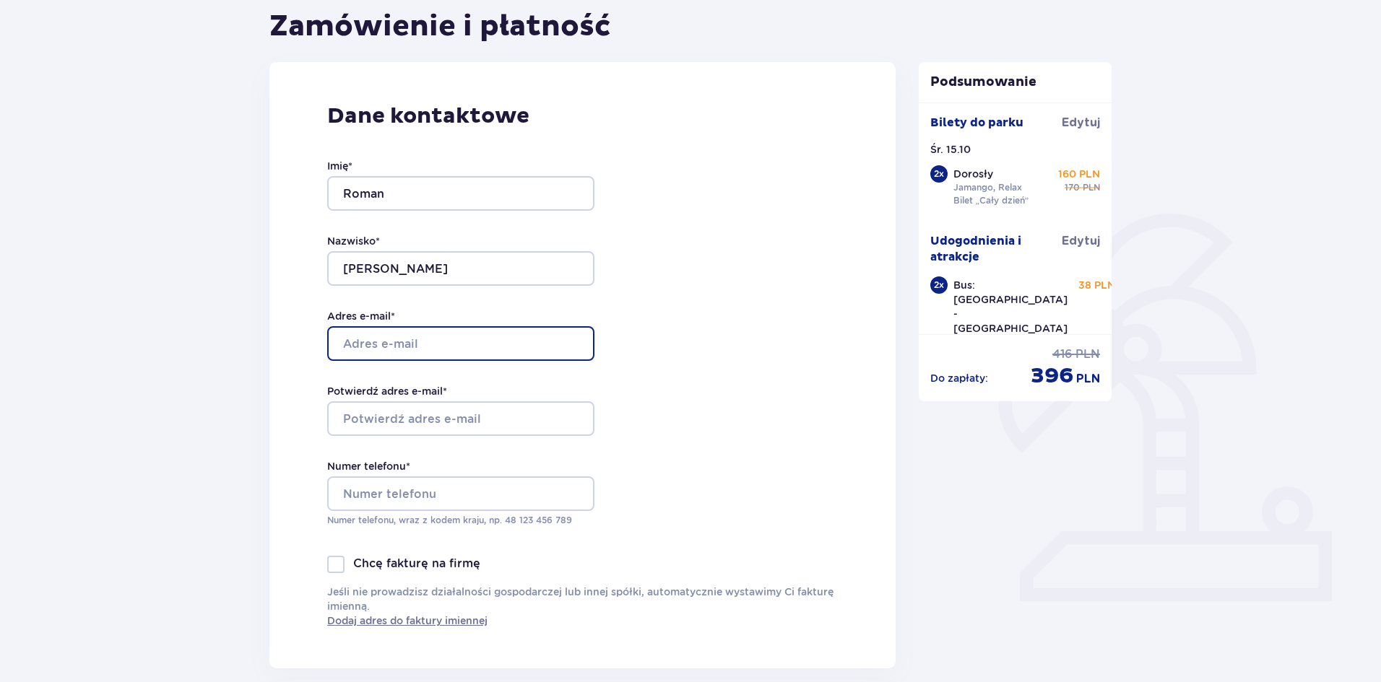
type input "[EMAIL_ADDRESS][DOMAIN_NAME]"
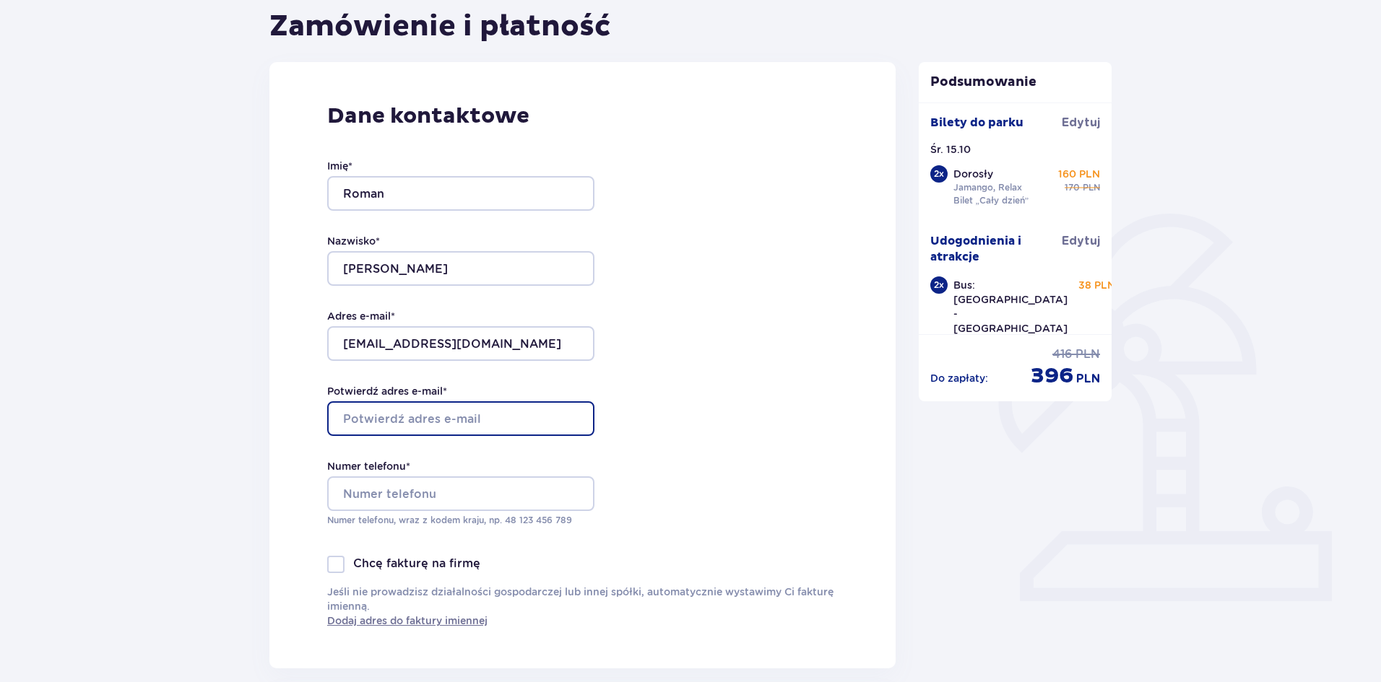
type input "[EMAIL_ADDRESS][DOMAIN_NAME]"
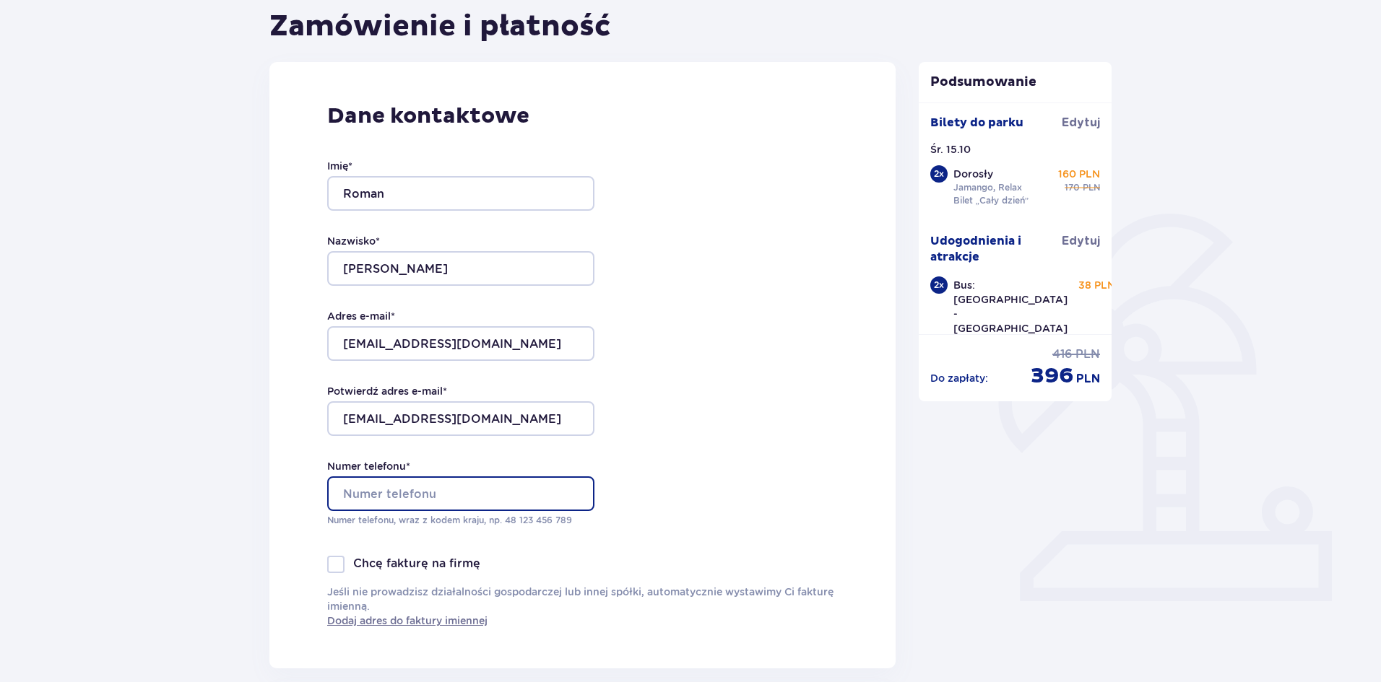
type input "452147424"
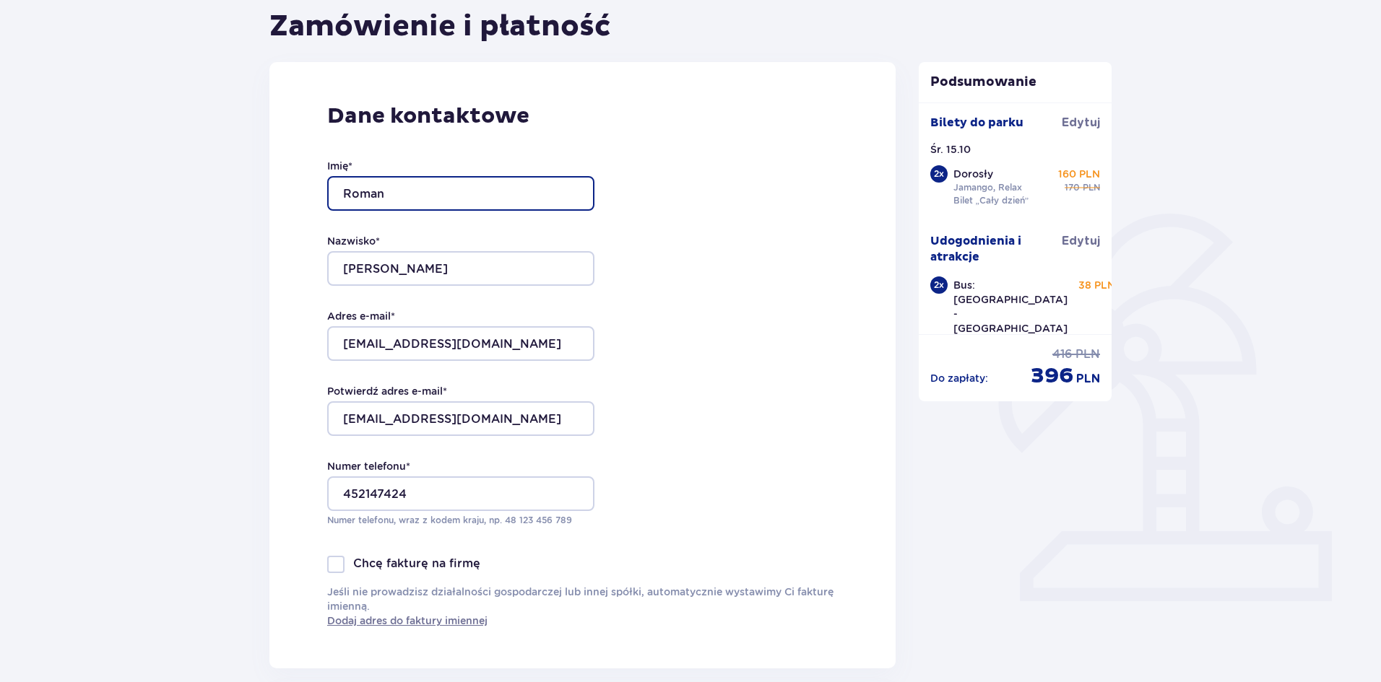
click at [359, 193] on input "Roman" at bounding box center [460, 193] width 267 height 35
type input "Raman"
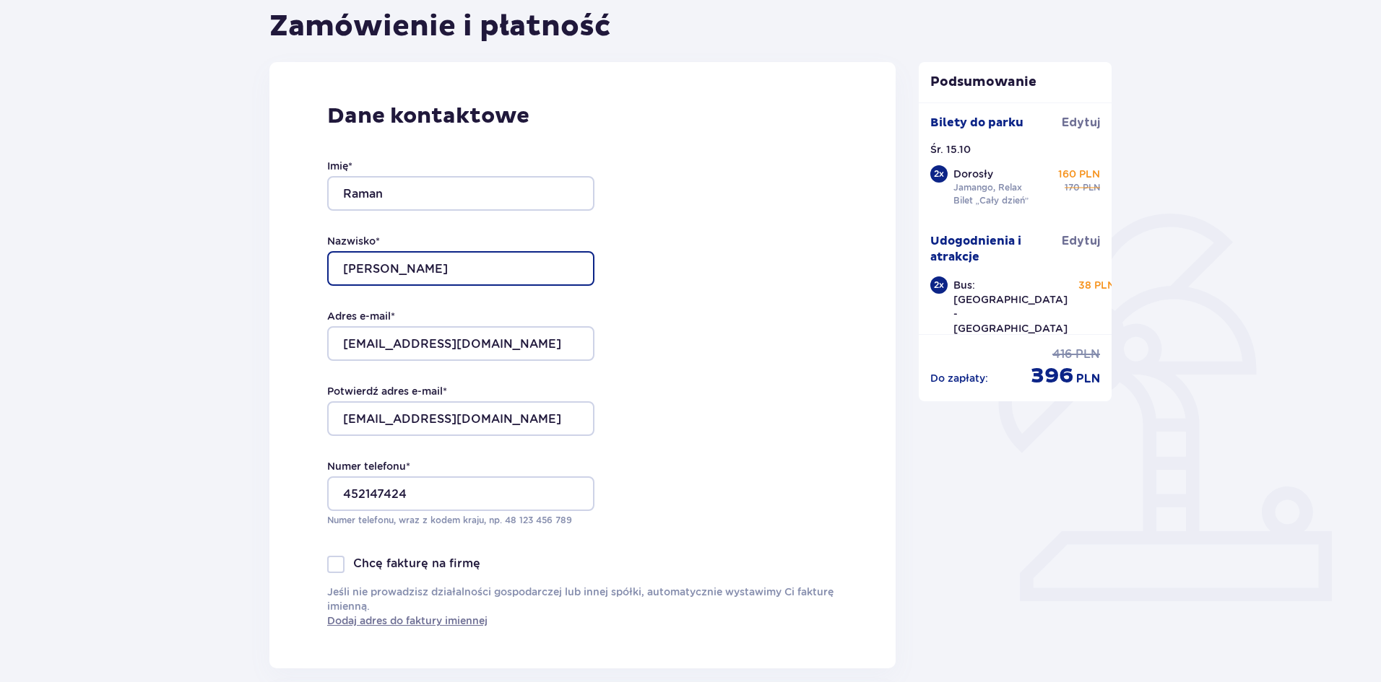
click at [358, 269] on input "[PERSON_NAME]" at bounding box center [460, 268] width 267 height 35
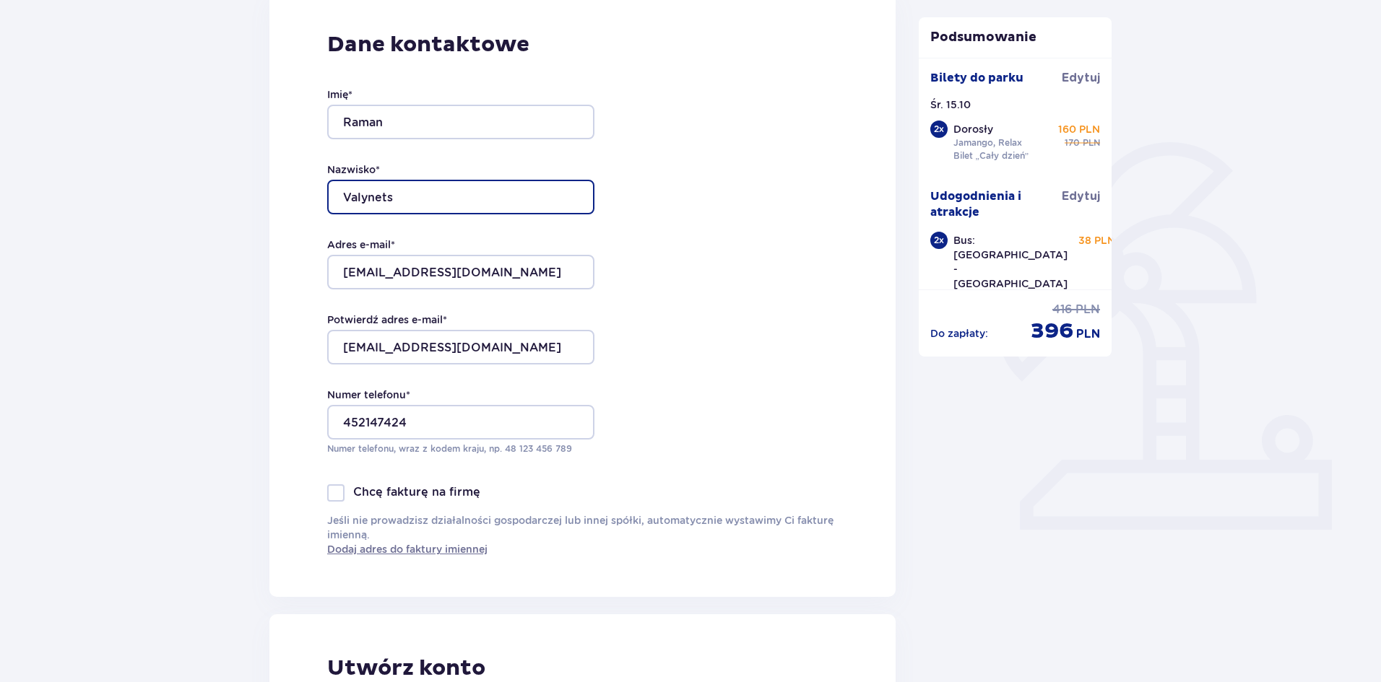
scroll to position [217, 0]
type input "Valynets"
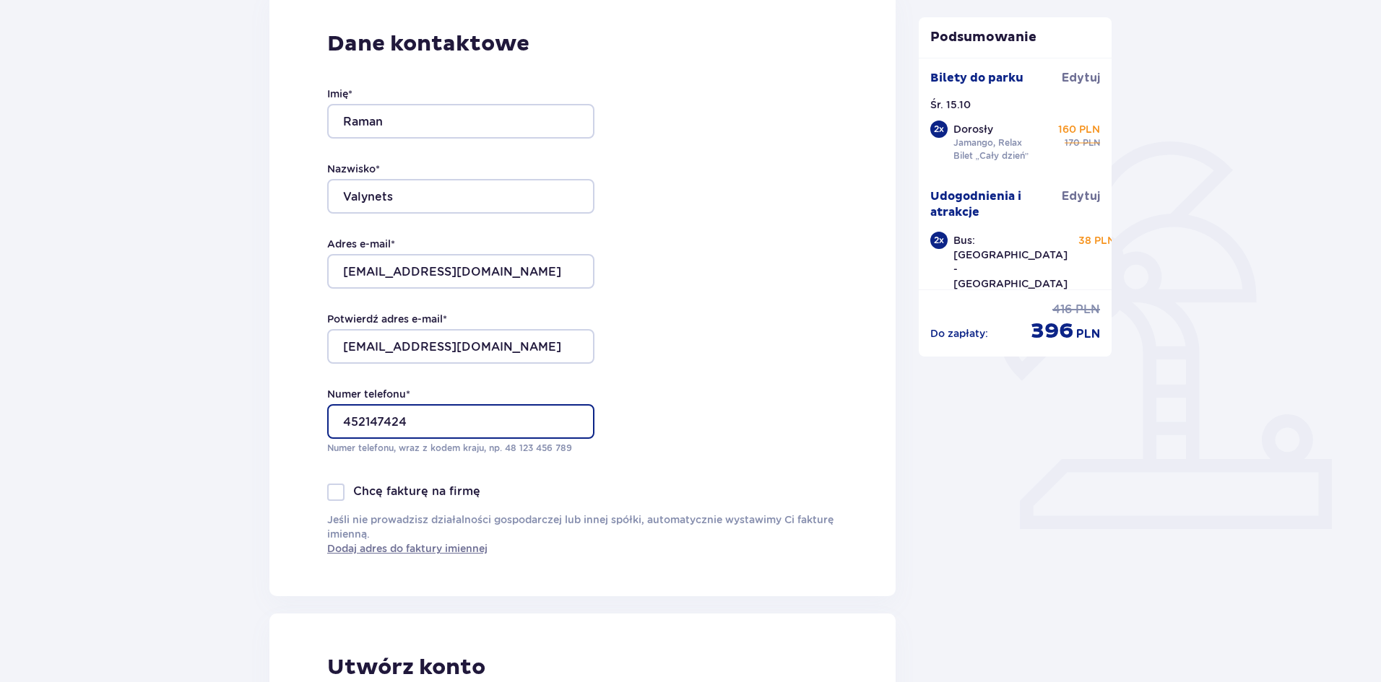
click at [417, 418] on input "452147424" at bounding box center [460, 421] width 267 height 35
type input "4"
click at [343, 421] on input "573680040" at bounding box center [460, 421] width 267 height 35
click at [509, 423] on input "48573680040" at bounding box center [460, 421] width 267 height 35
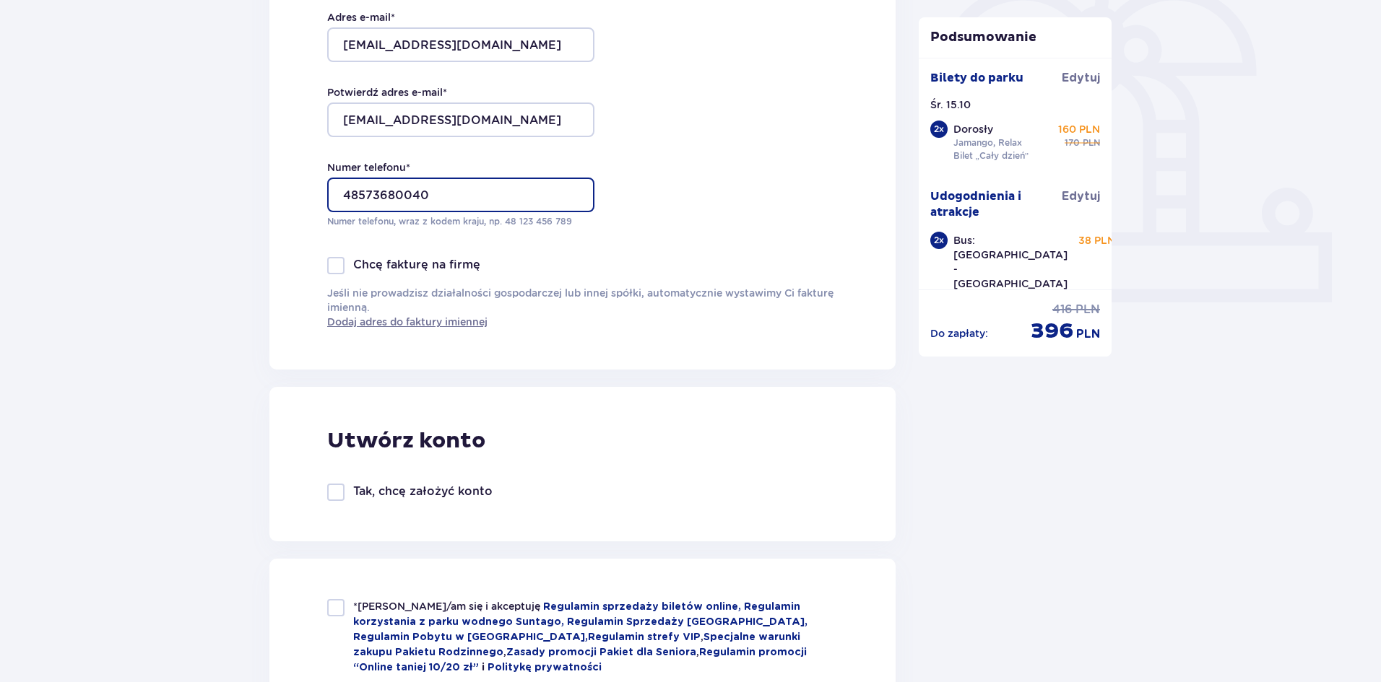
scroll to position [722, 0]
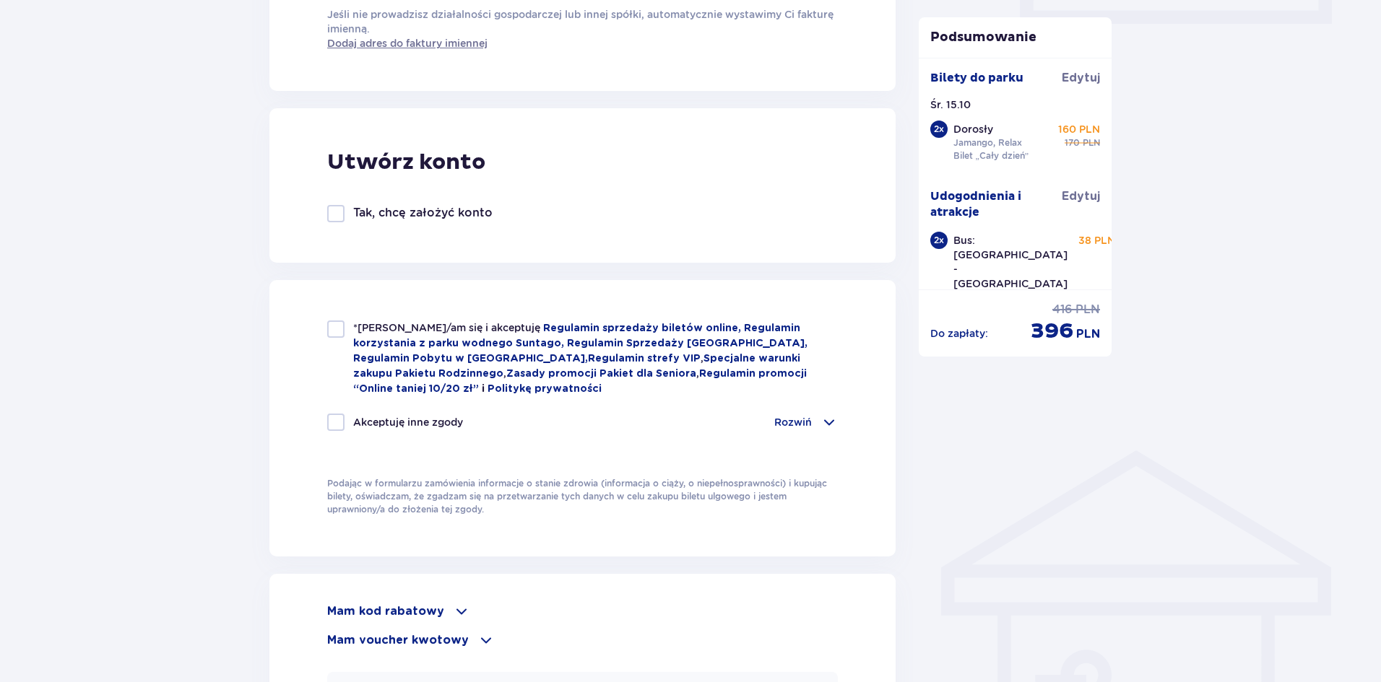
type input "48573680040"
click at [334, 414] on div at bounding box center [335, 422] width 17 height 17
checkbox input "true"
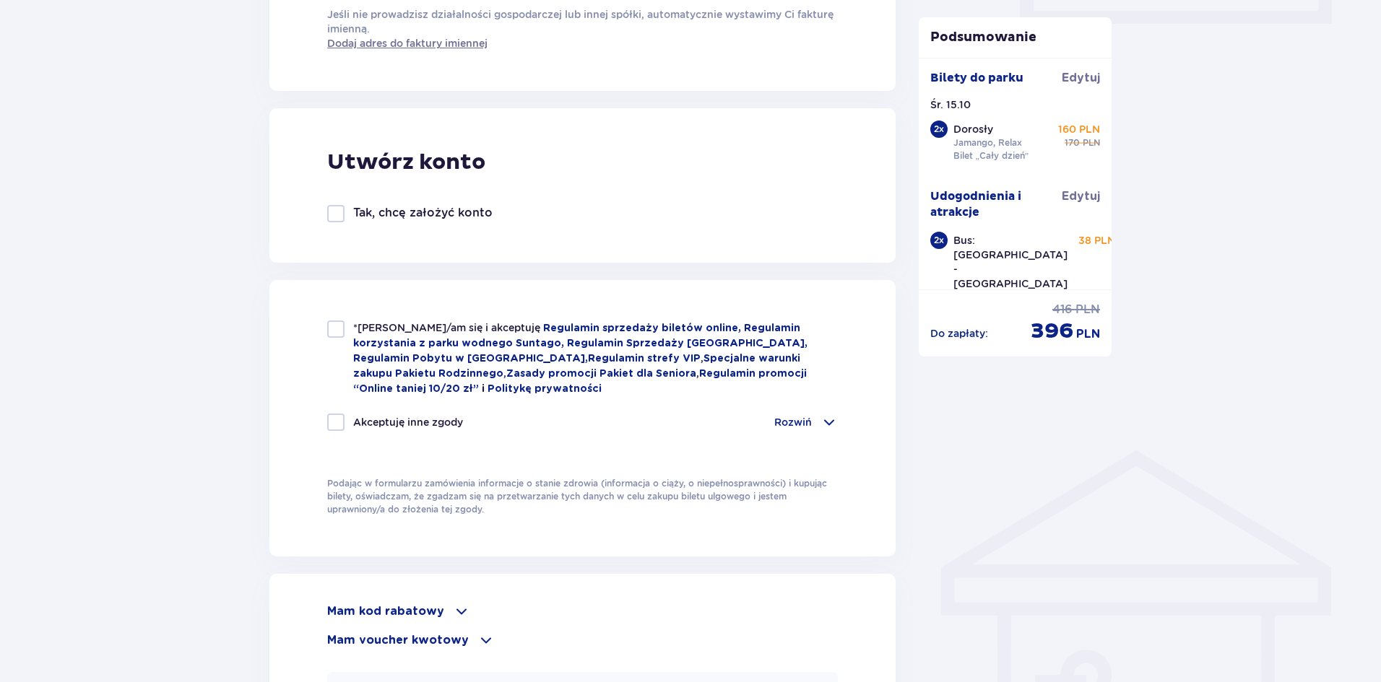
checkbox input "true"
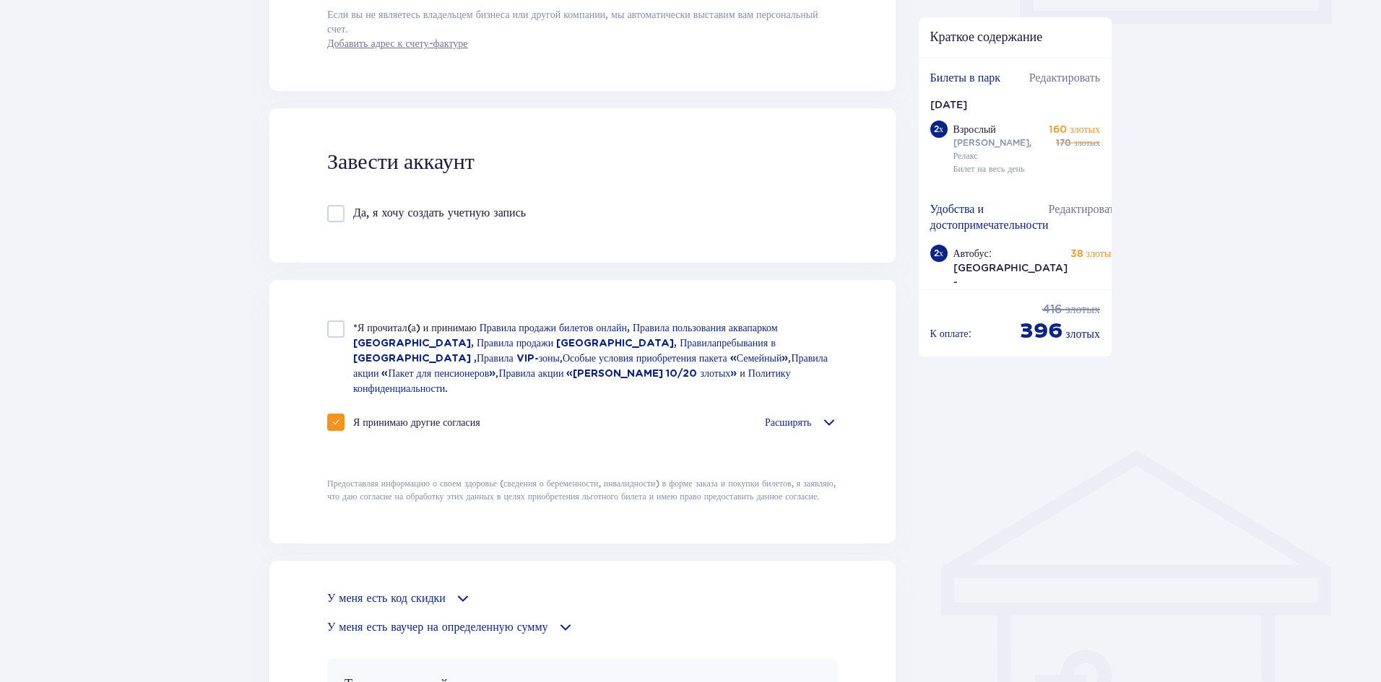
click at [339, 334] on div at bounding box center [335, 329] width 17 height 17
checkbox input "true"
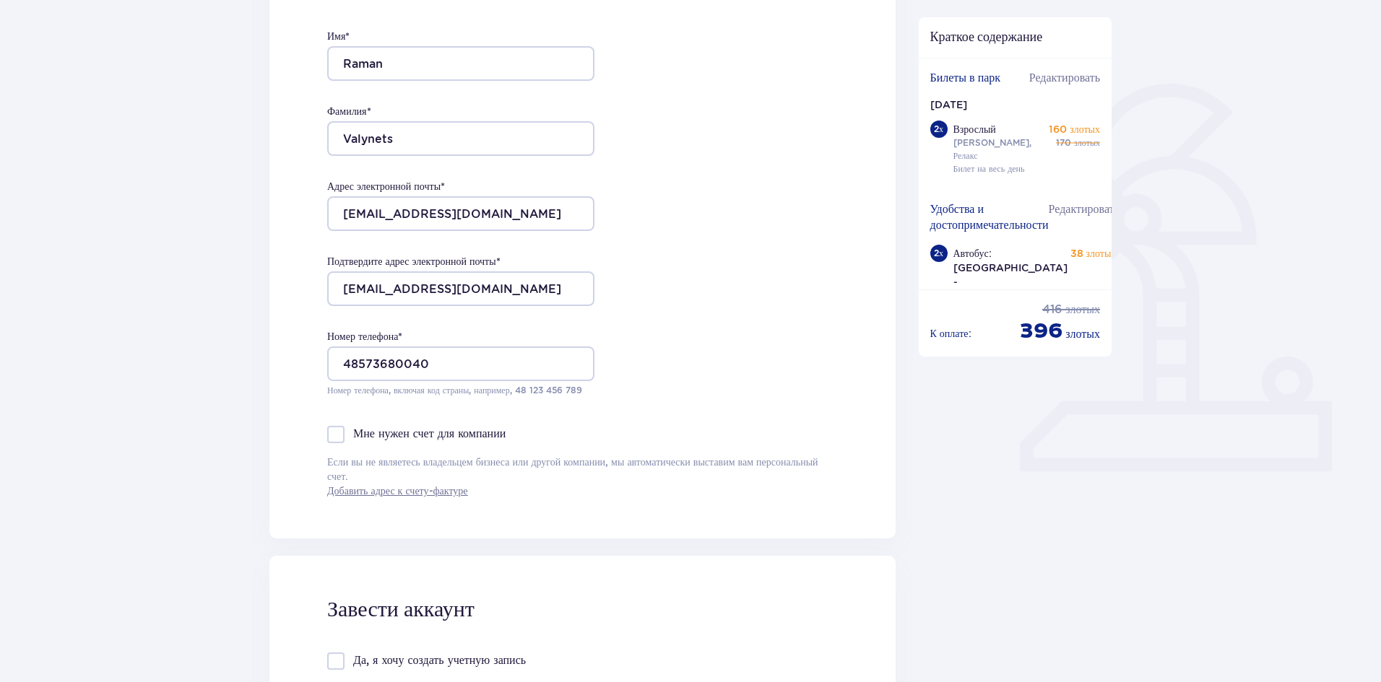
scroll to position [217, 0]
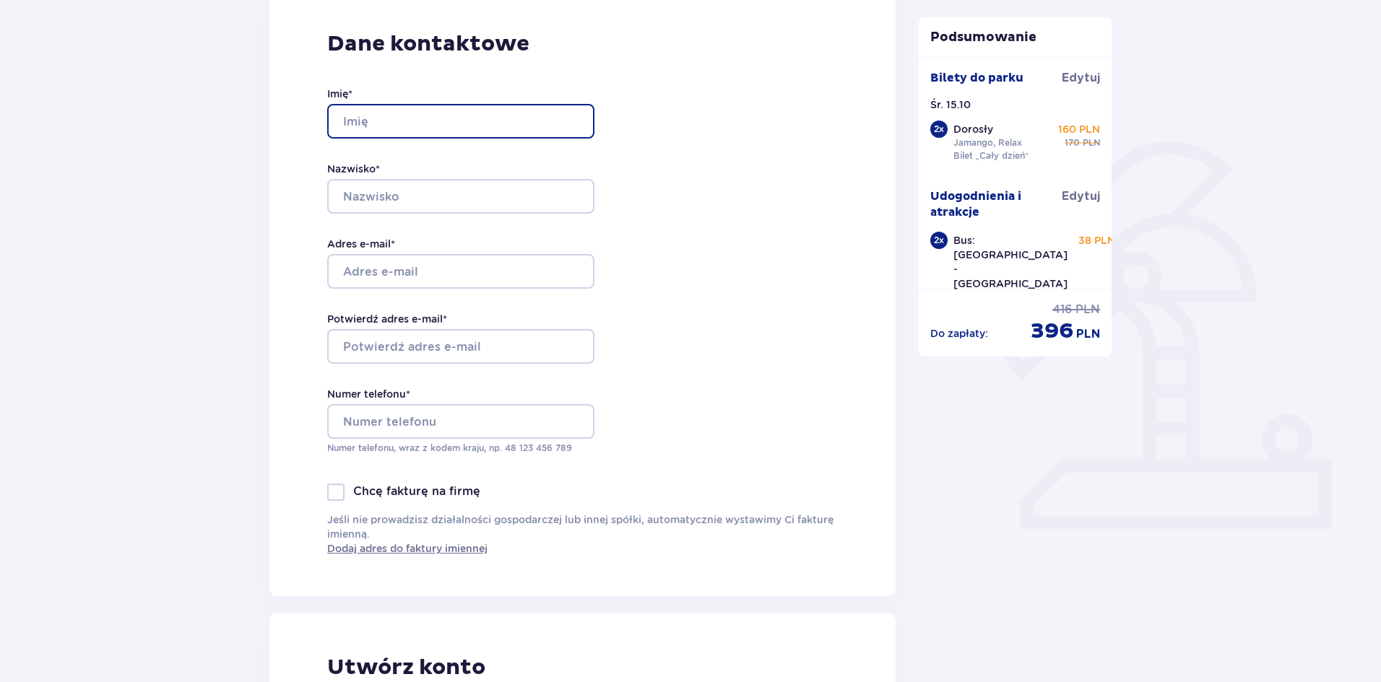
click at [370, 116] on input "Imię *" at bounding box center [460, 121] width 267 height 35
type input "Roman"
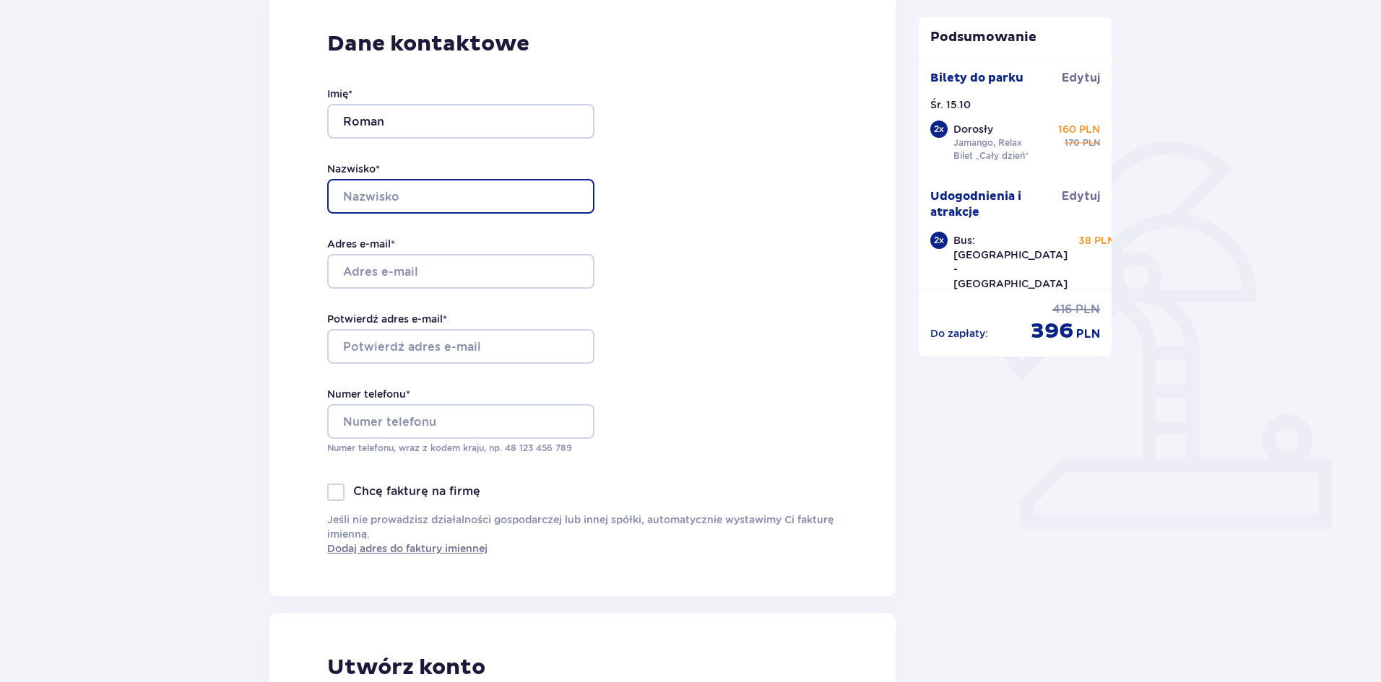
type input "[PERSON_NAME]"
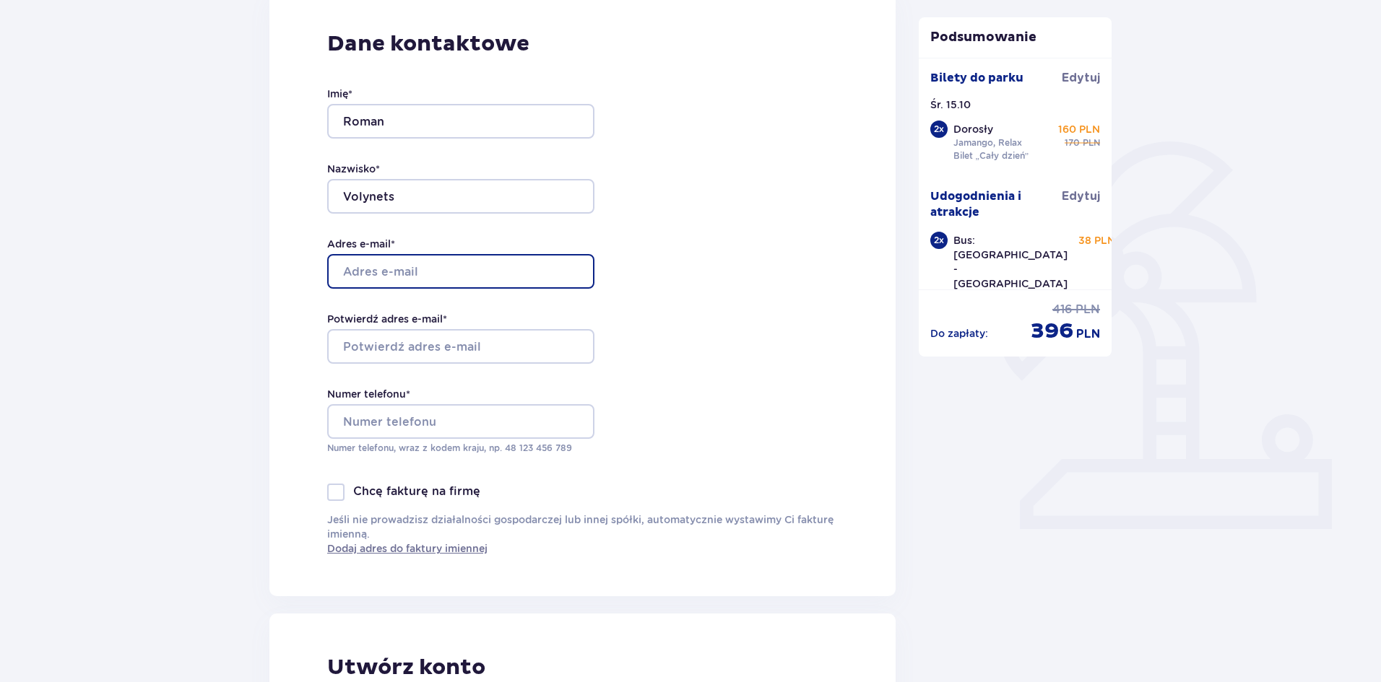
type input "[EMAIL_ADDRESS][DOMAIN_NAME]"
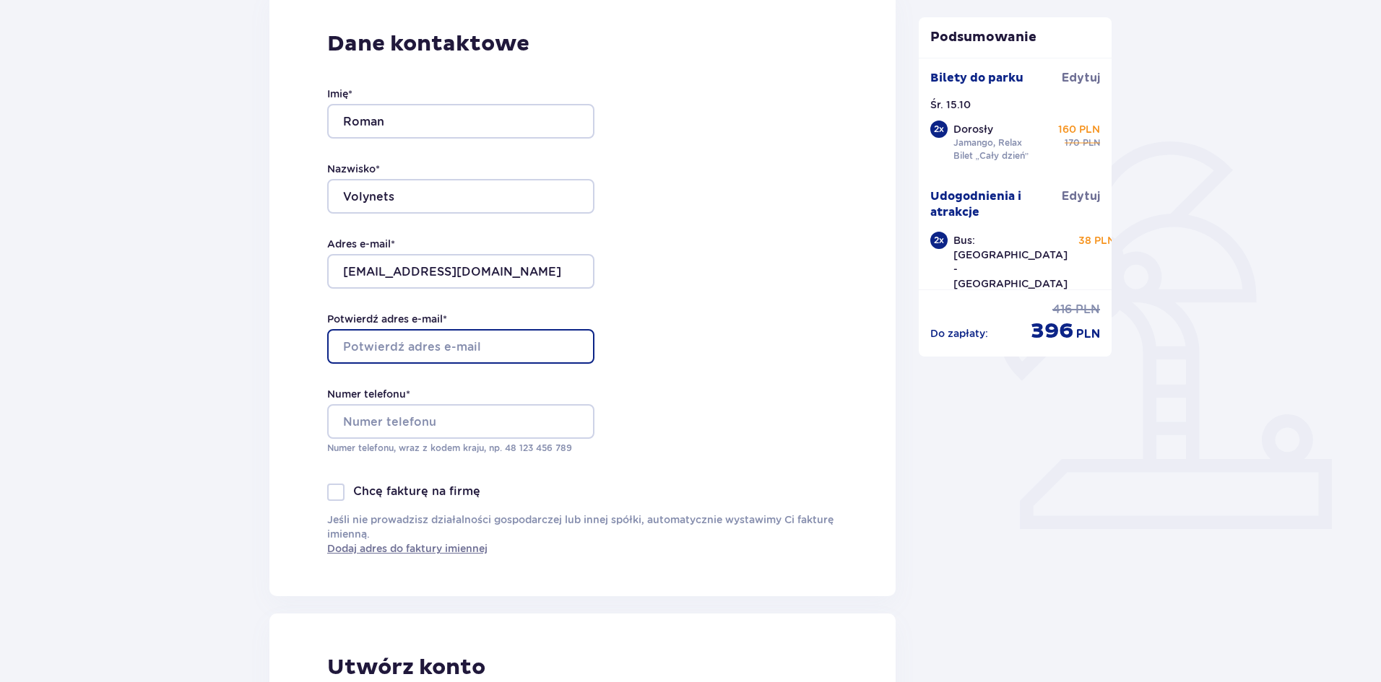
type input "[EMAIL_ADDRESS][DOMAIN_NAME]"
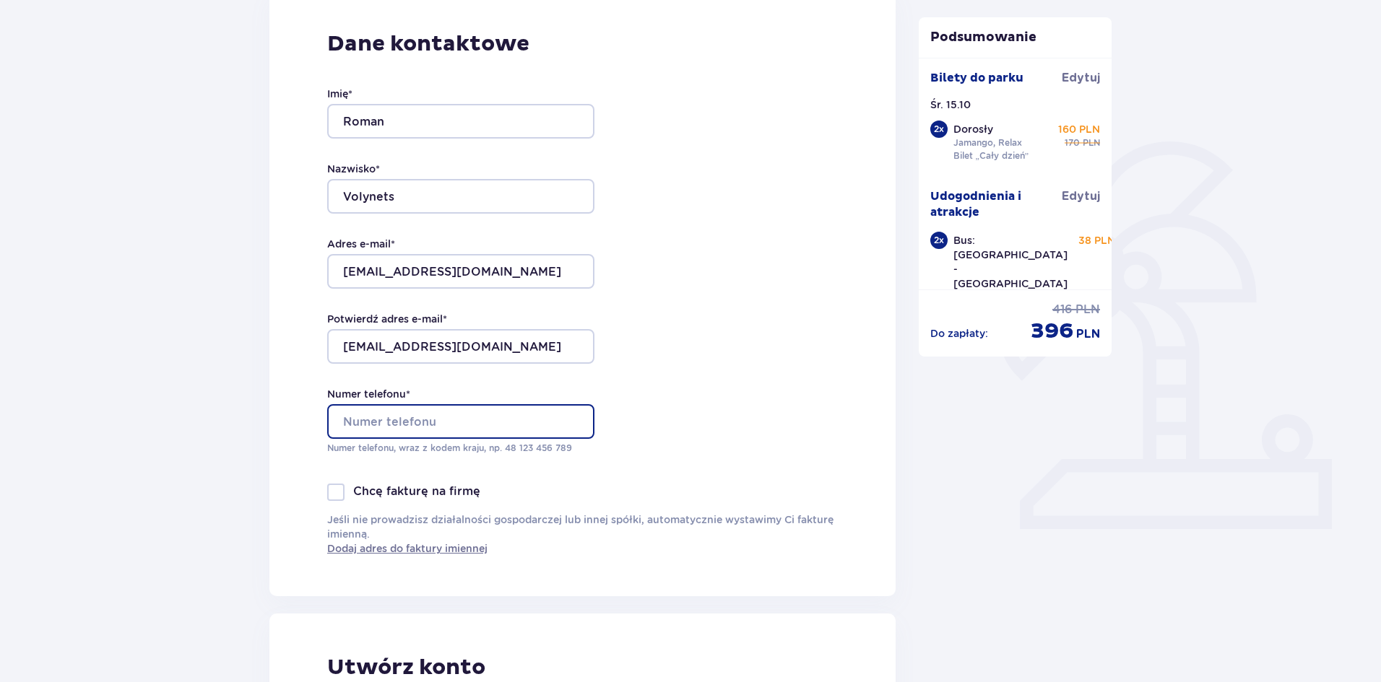
type input "452147424"
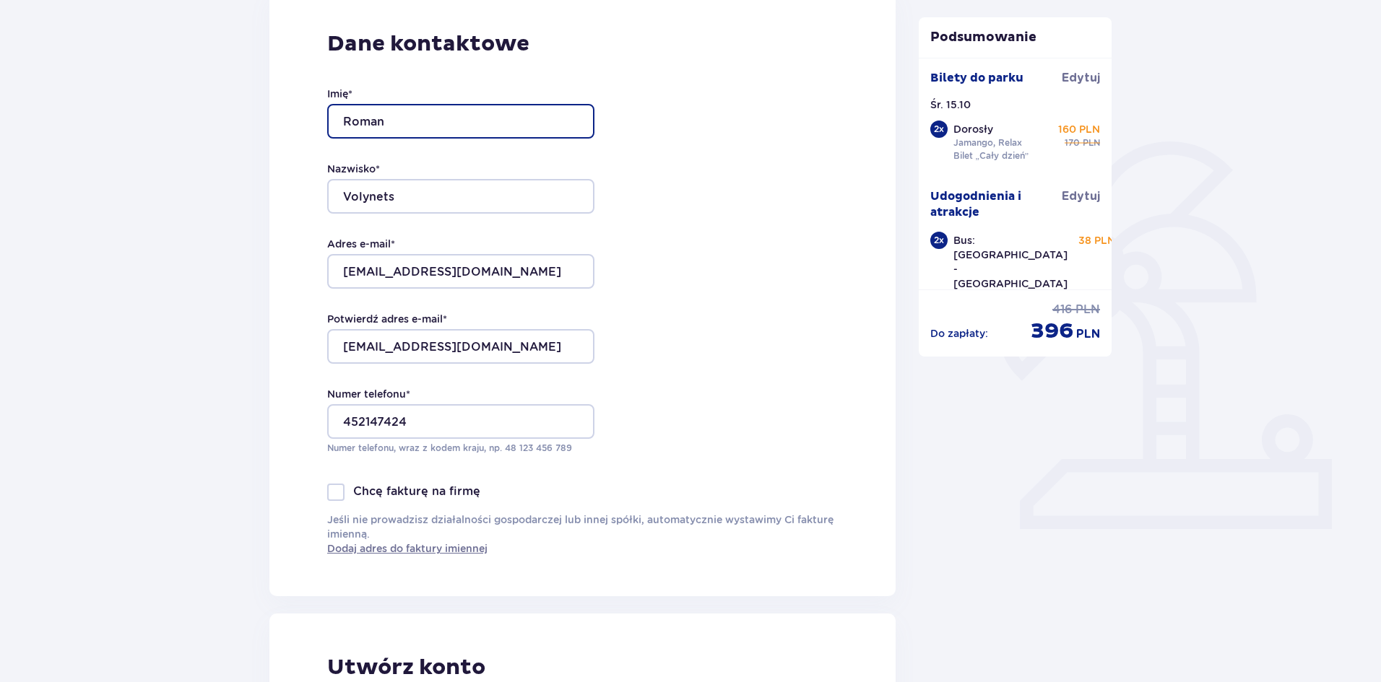
click at [357, 119] on input "Roman" at bounding box center [460, 121] width 267 height 35
type input "Raman"
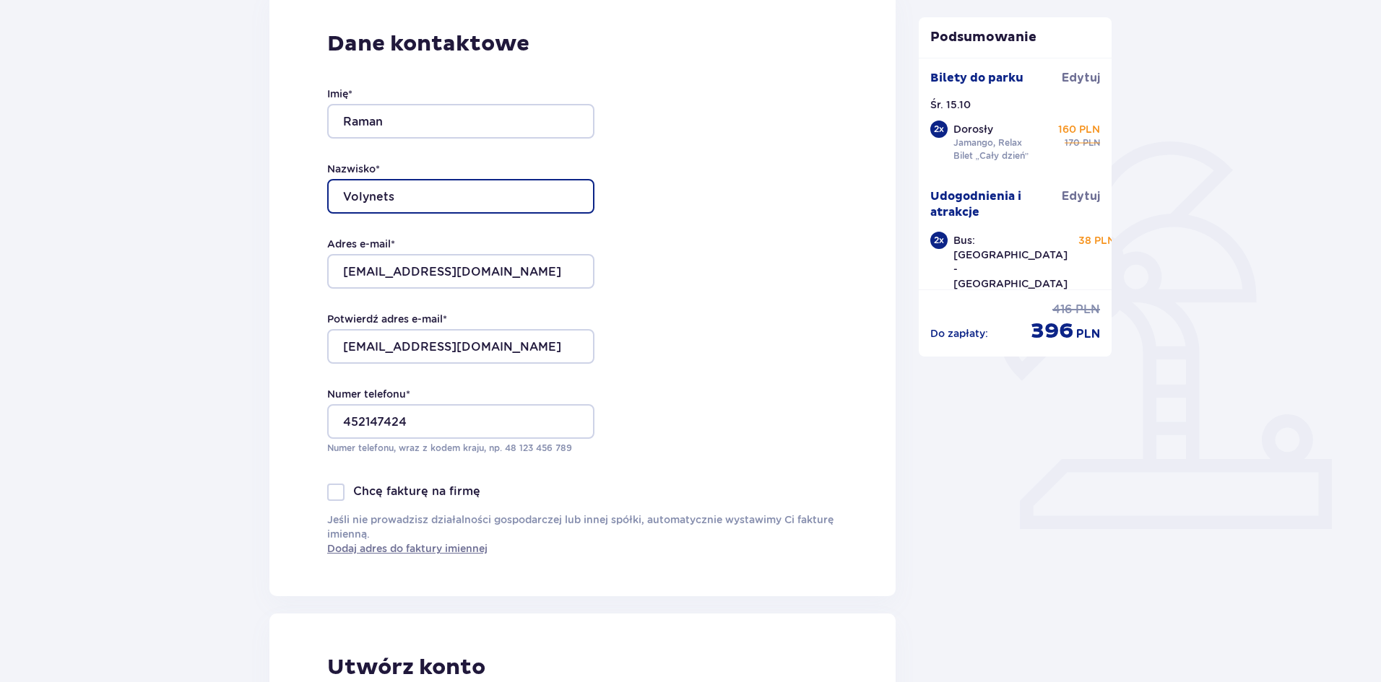
click at [360, 198] on input "[PERSON_NAME]" at bounding box center [460, 196] width 267 height 35
type input "Valynets"
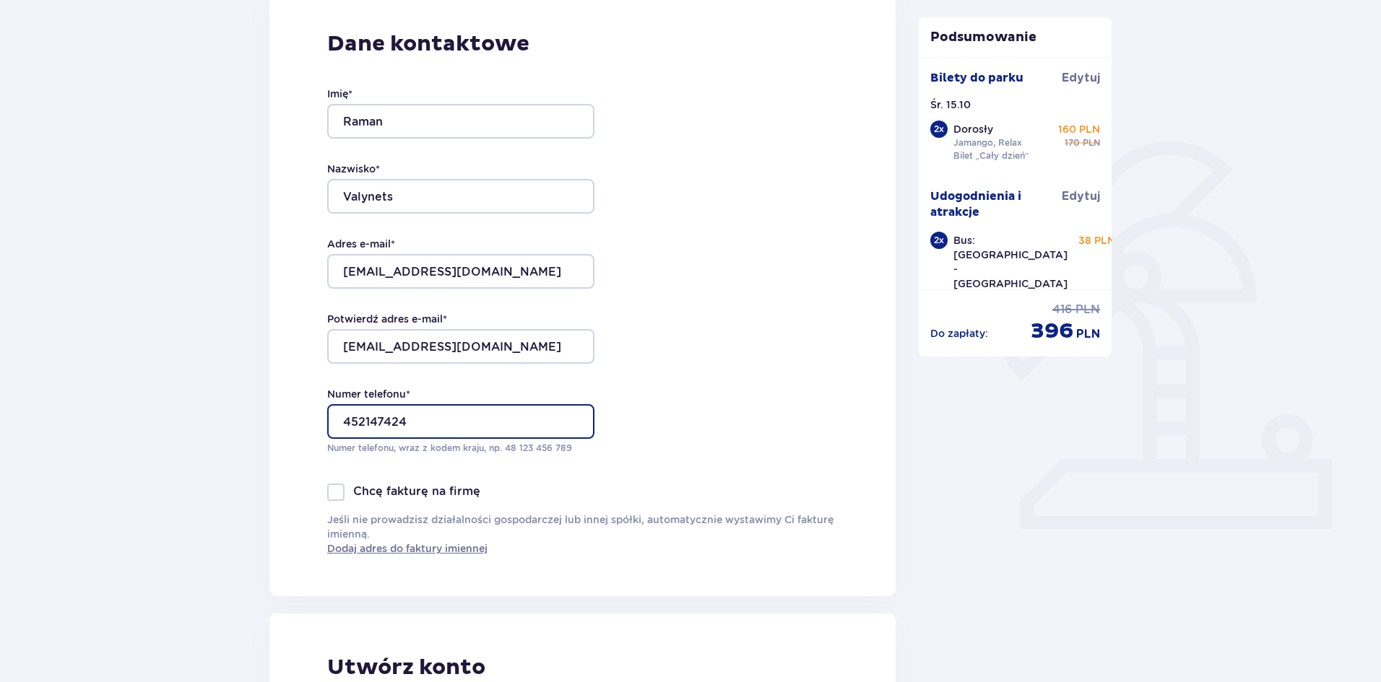
click at [454, 414] on input "452147424" at bounding box center [460, 421] width 267 height 35
type input "4"
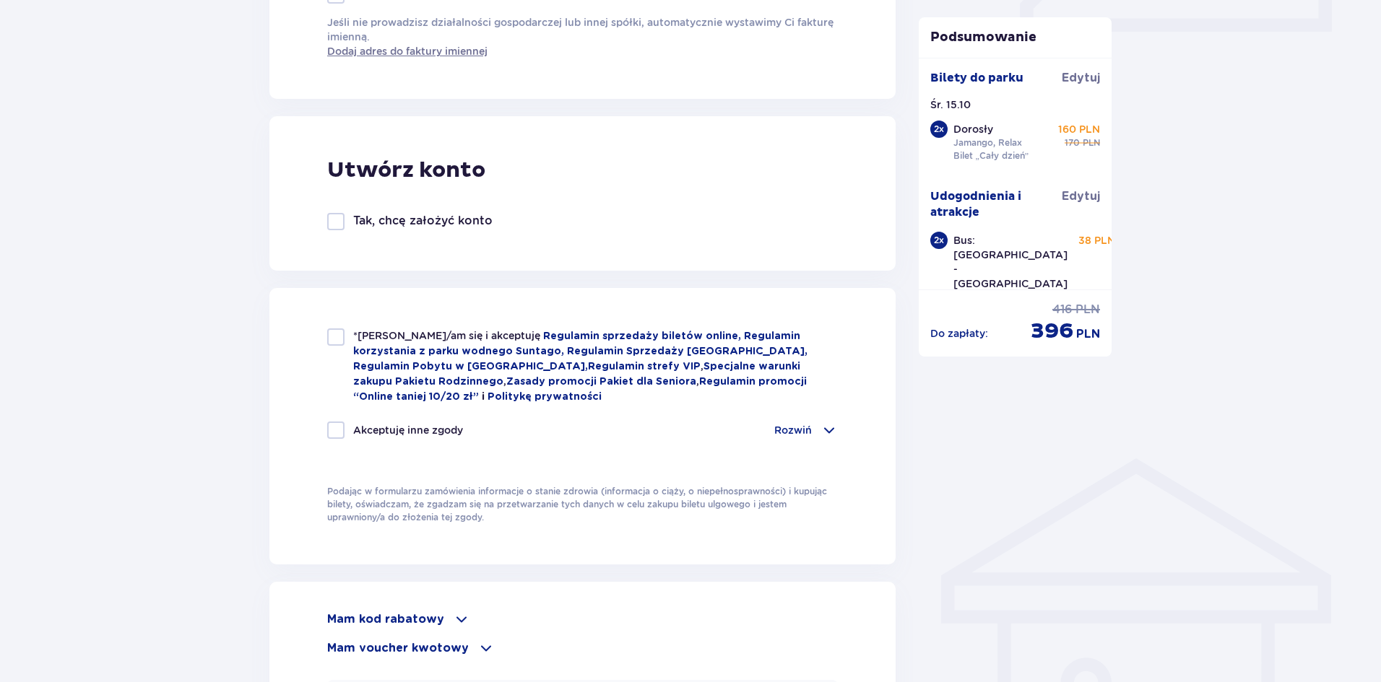
scroll to position [722, 0]
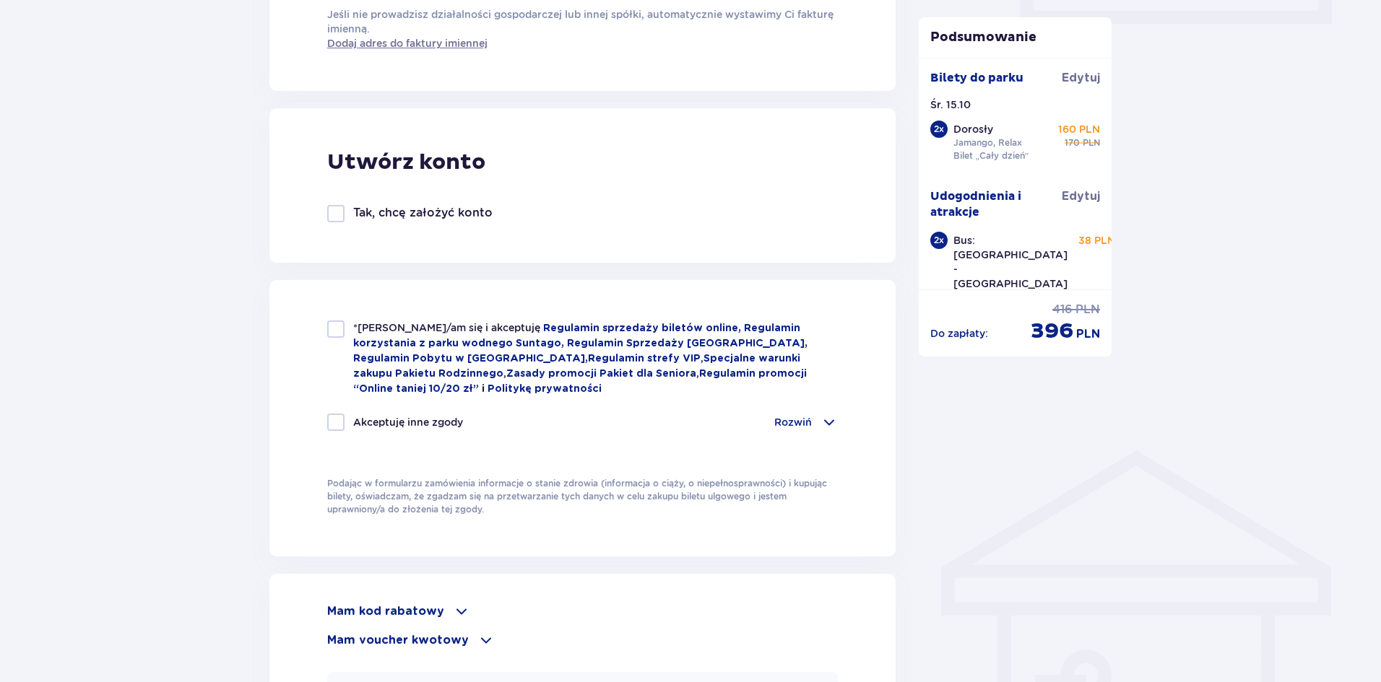
type input "48573680040"
click at [338, 331] on div at bounding box center [335, 329] width 17 height 17
checkbox input "true"
click at [339, 420] on div at bounding box center [335, 422] width 17 height 17
checkbox input "true"
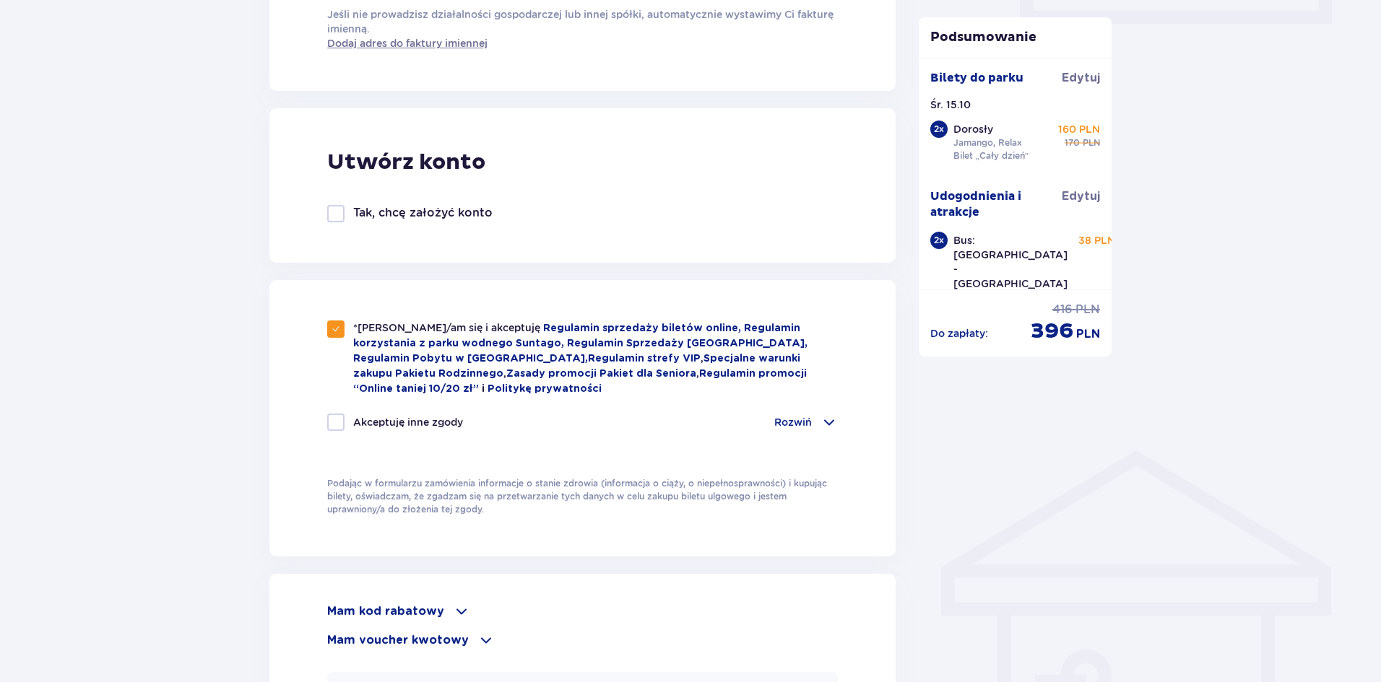
checkbox input "true"
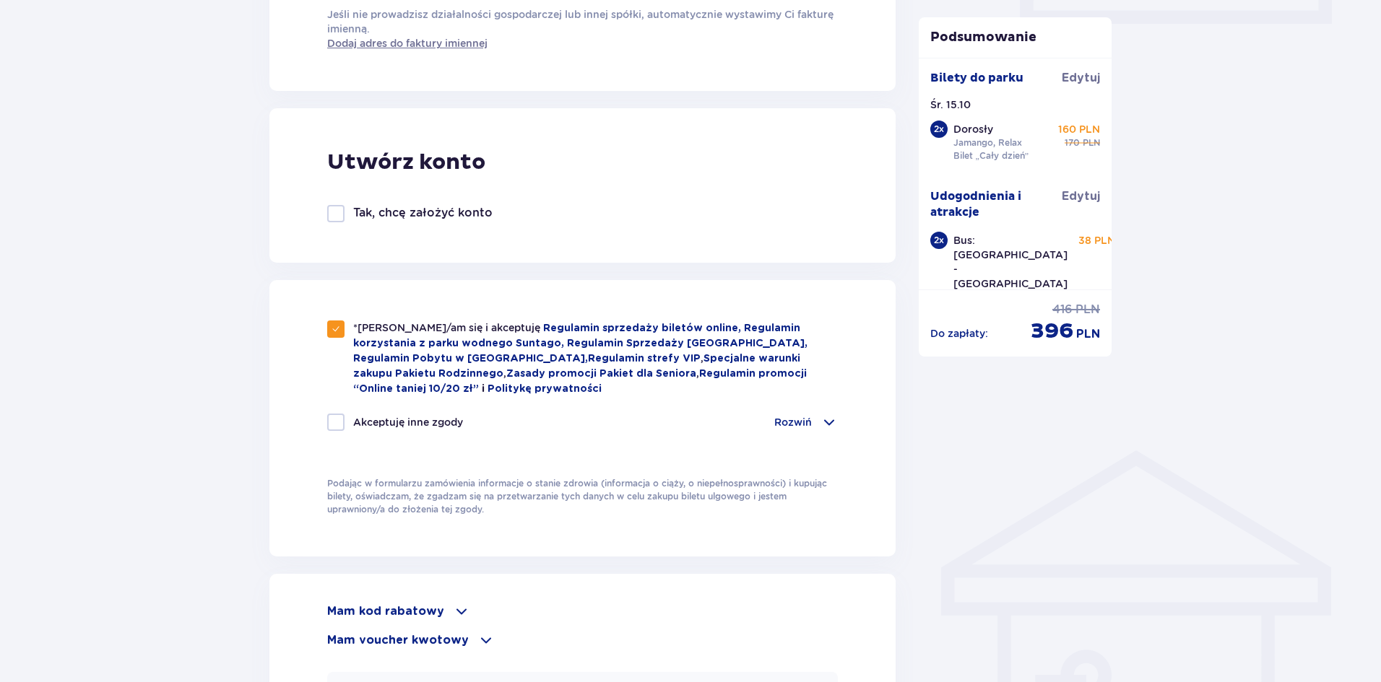
checkbox input "true"
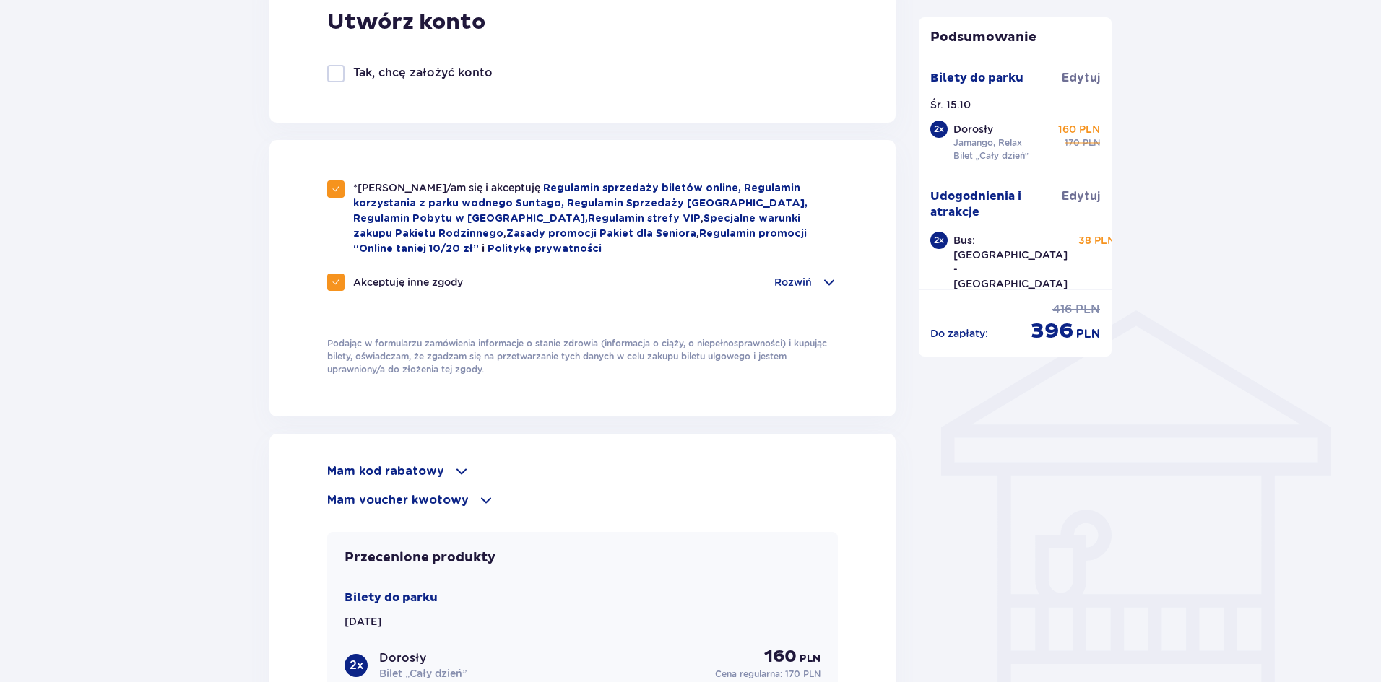
scroll to position [866, 0]
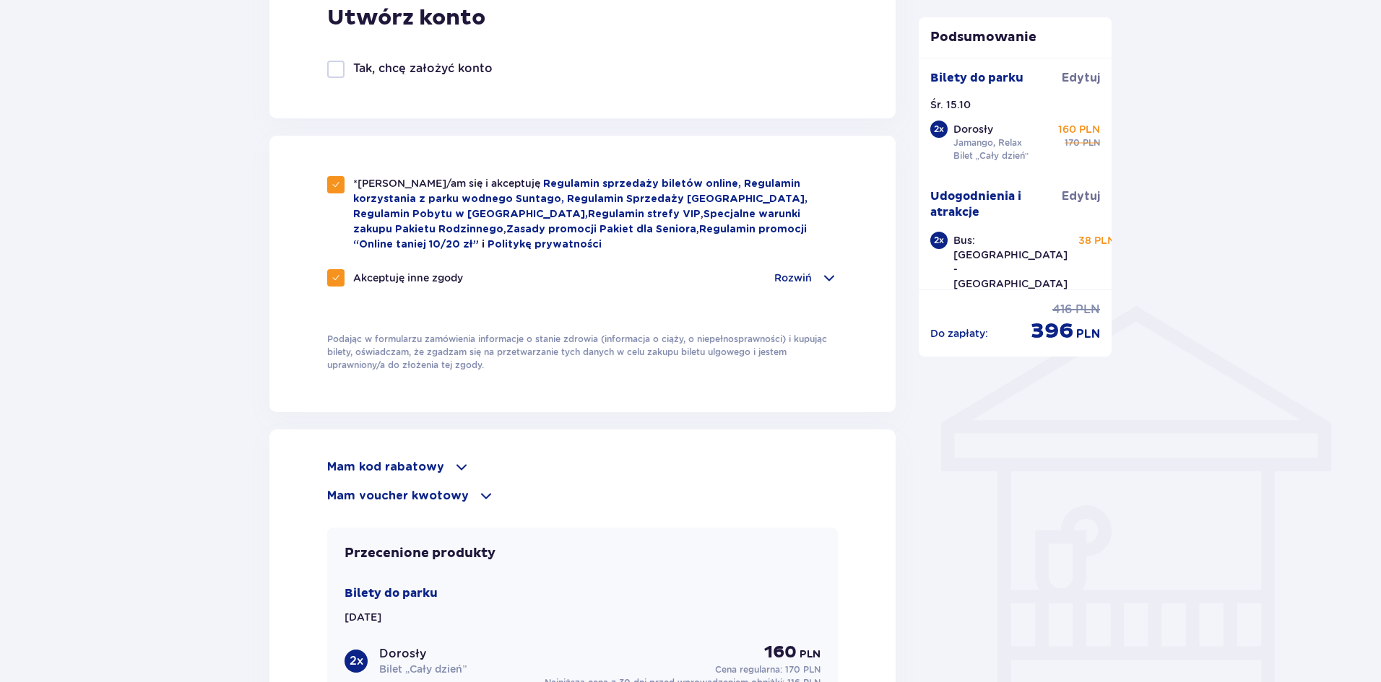
click at [425, 460] on p "Mam kod rabatowy" at bounding box center [385, 467] width 117 height 16
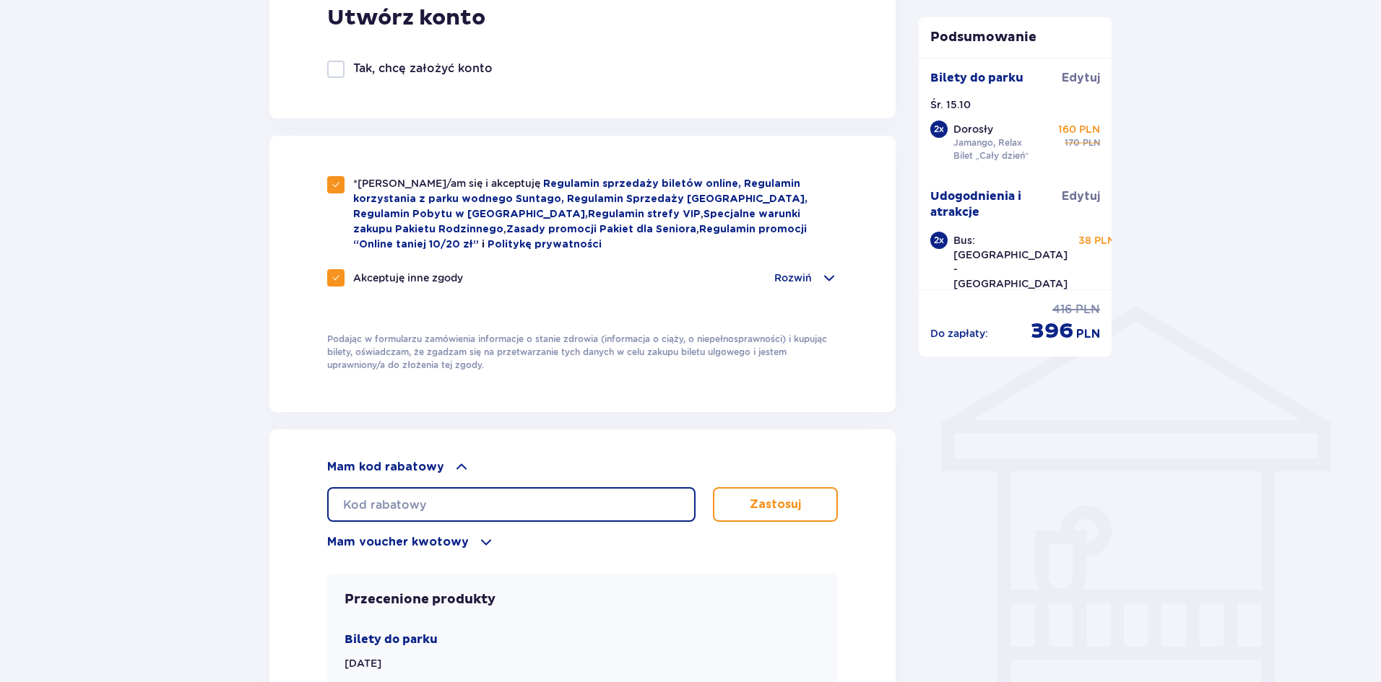
click at [410, 496] on input "text" at bounding box center [511, 504] width 368 height 35
paste input "nie potrzeba kodu"
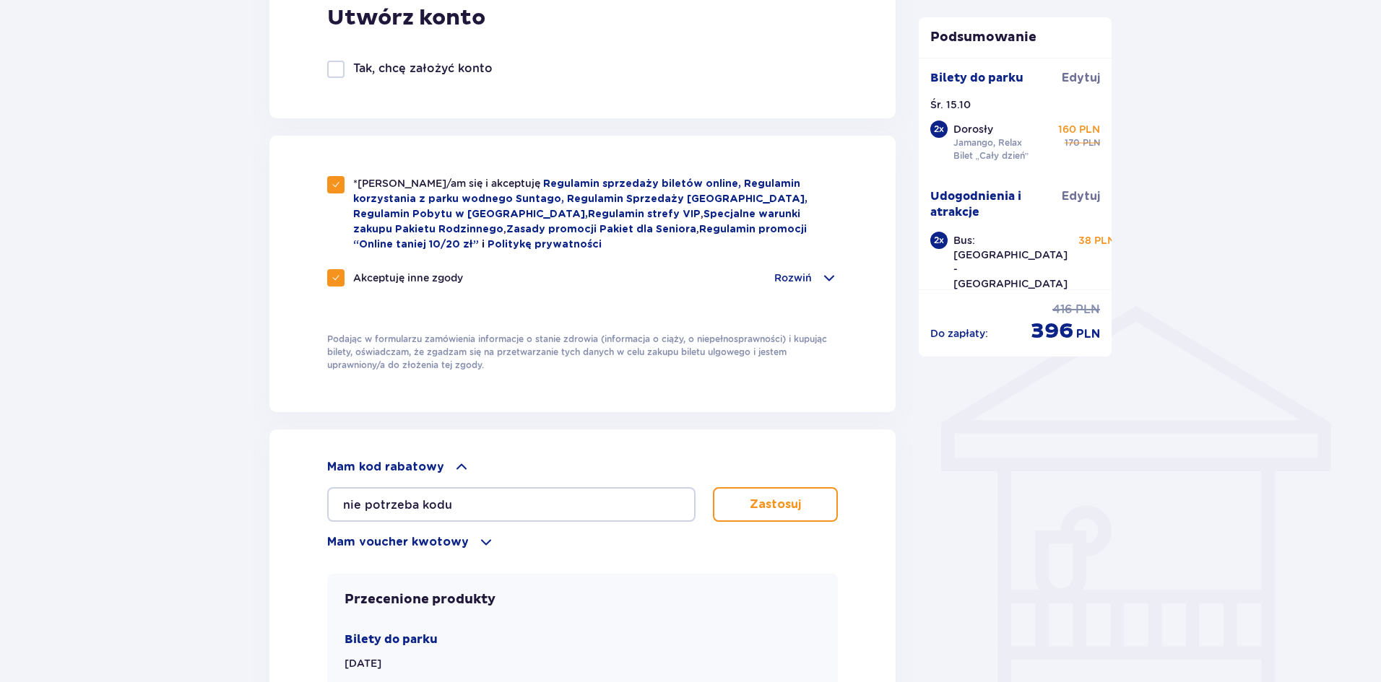
click at [761, 500] on p "Zastosuj" at bounding box center [775, 505] width 51 height 16
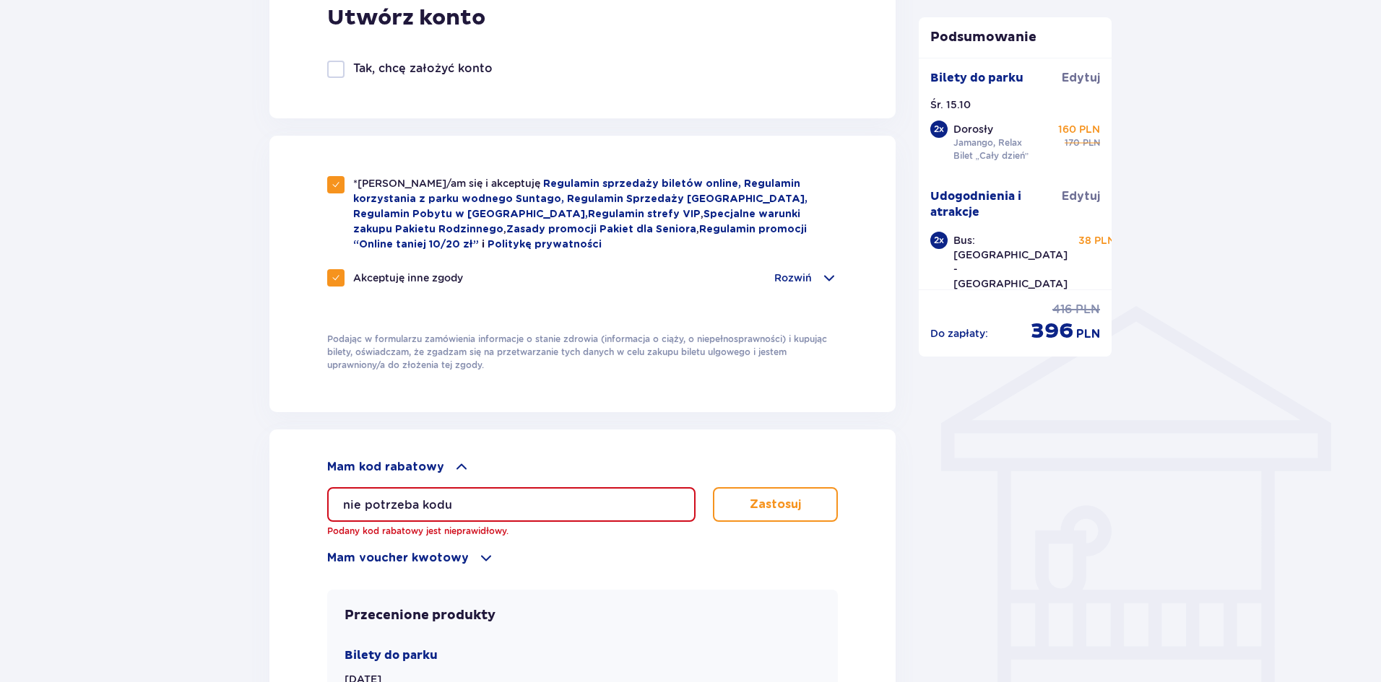
click at [460, 500] on input "nie potrzeba kodu" at bounding box center [511, 504] width 368 height 35
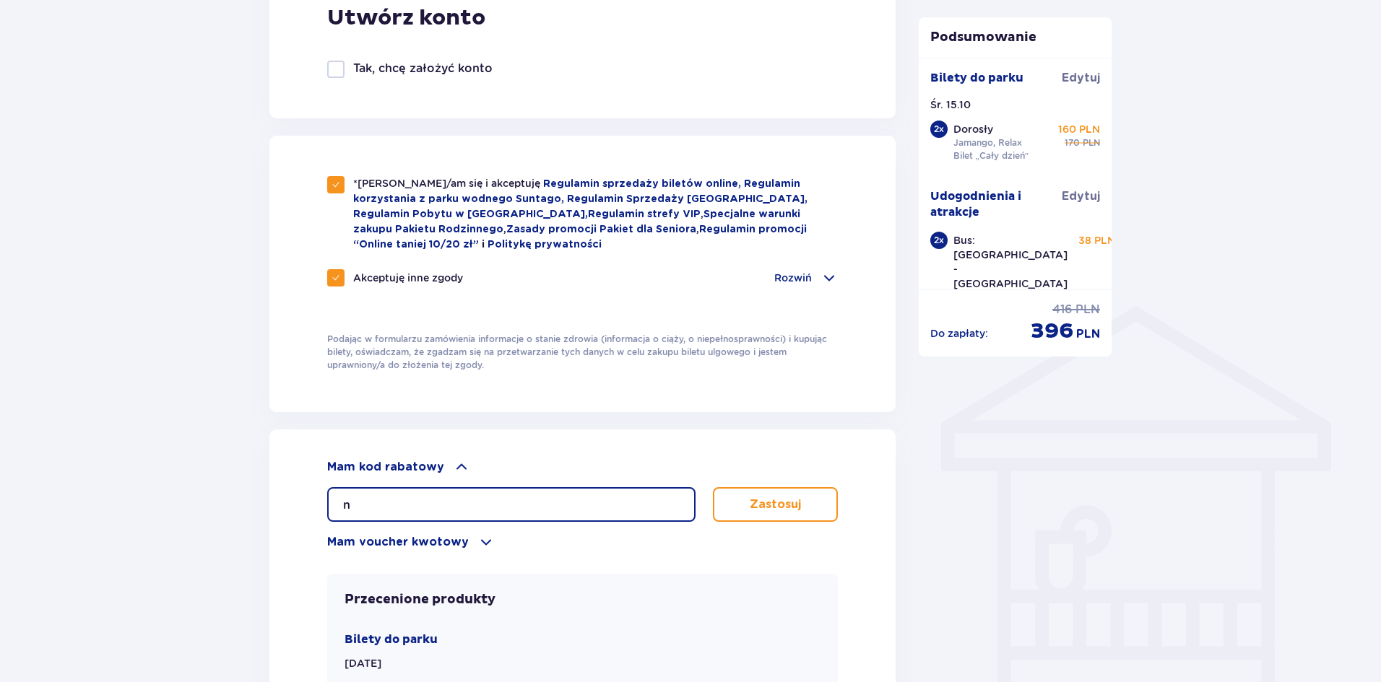
type input "n"
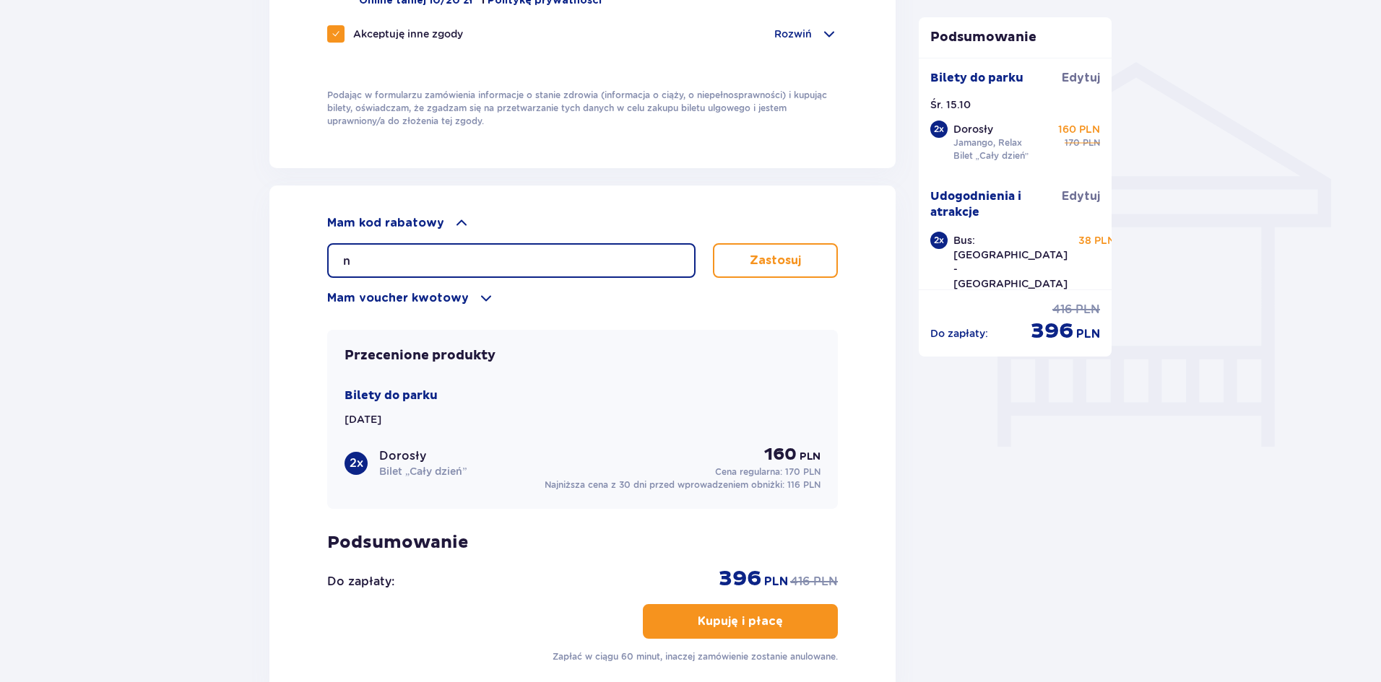
scroll to position [1059, 0]
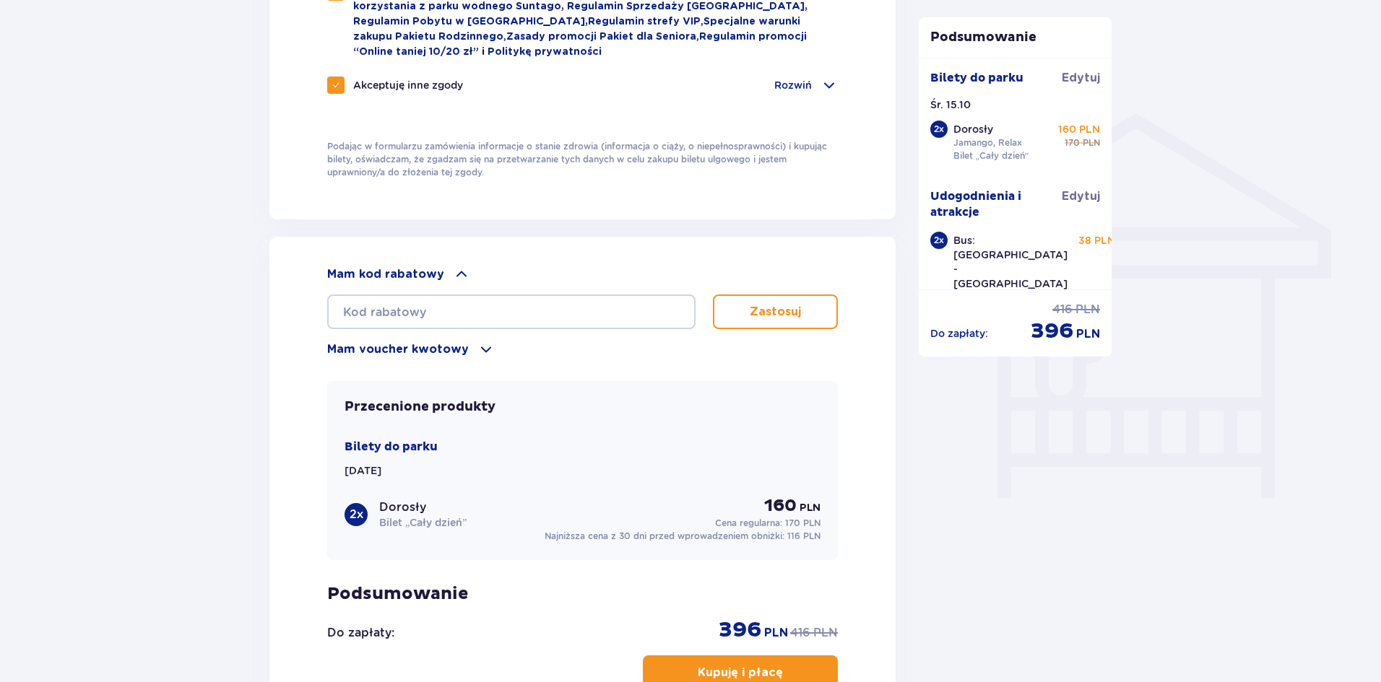
click at [455, 269] on span at bounding box center [461, 274] width 17 height 17
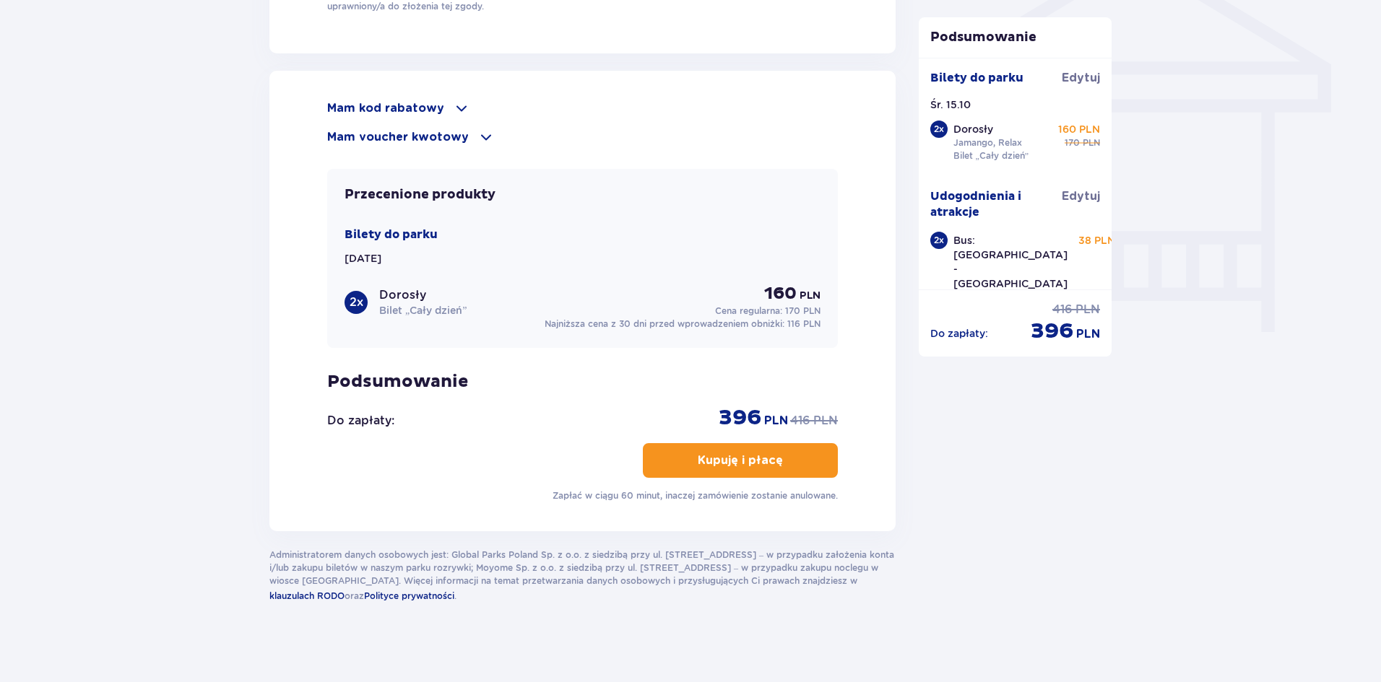
scroll to position [1228, 0]
click at [744, 459] on p "Kupuję i płacę" at bounding box center [740, 459] width 85 height 16
